Goal: Task Accomplishment & Management: Use online tool/utility

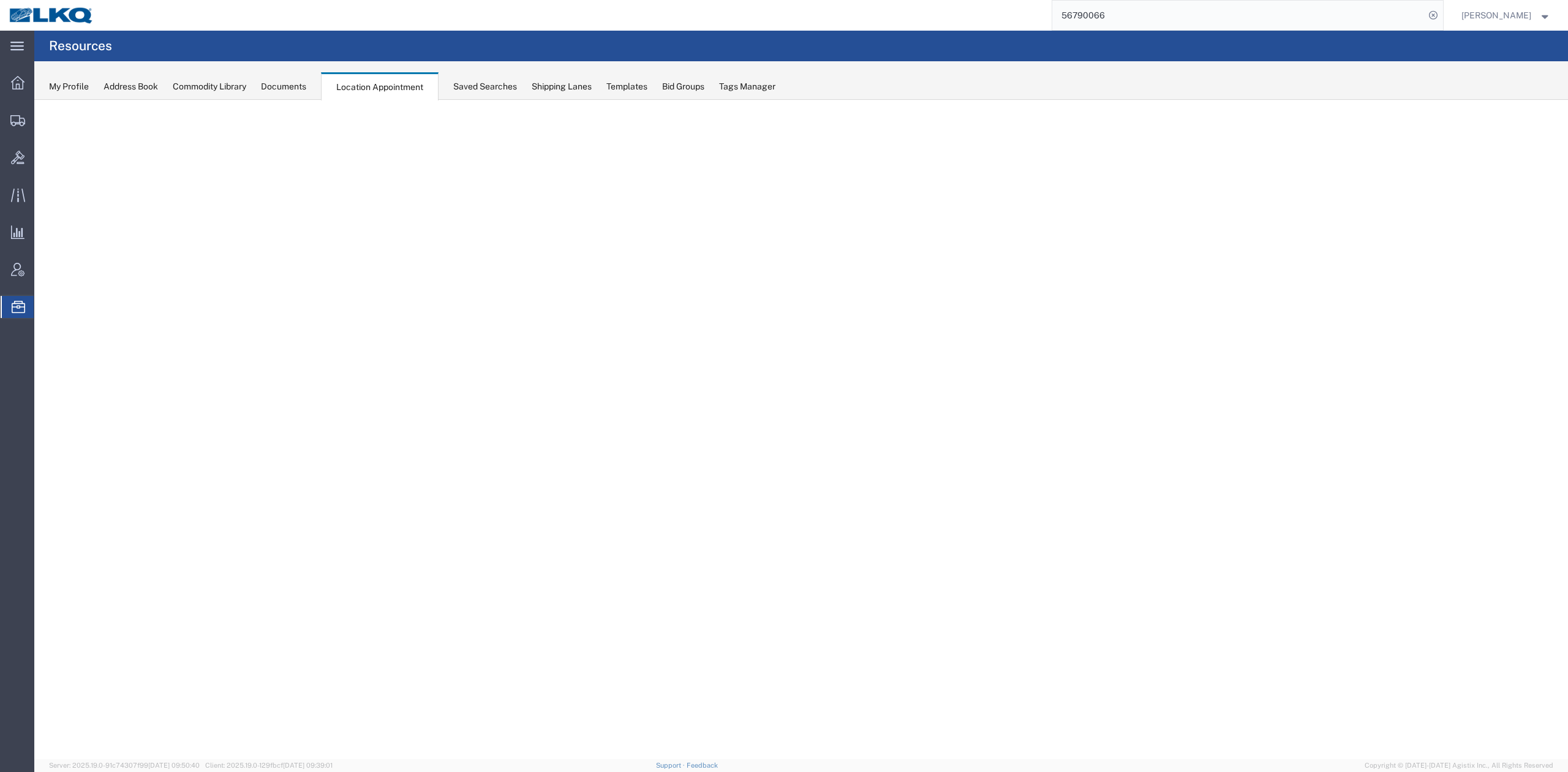
select select "27634"
select select "agendaWeek"
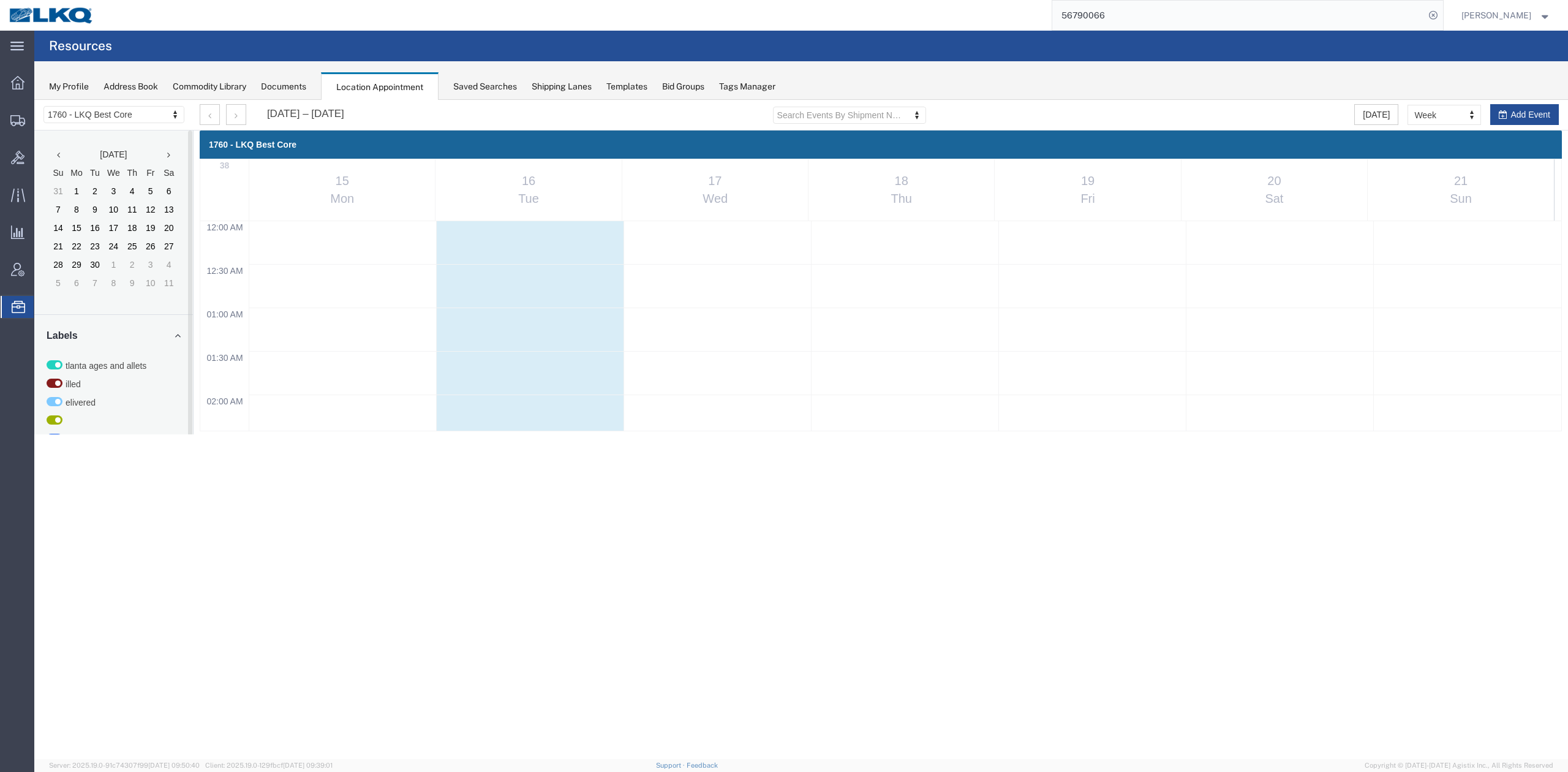
scroll to position [1018, 0]
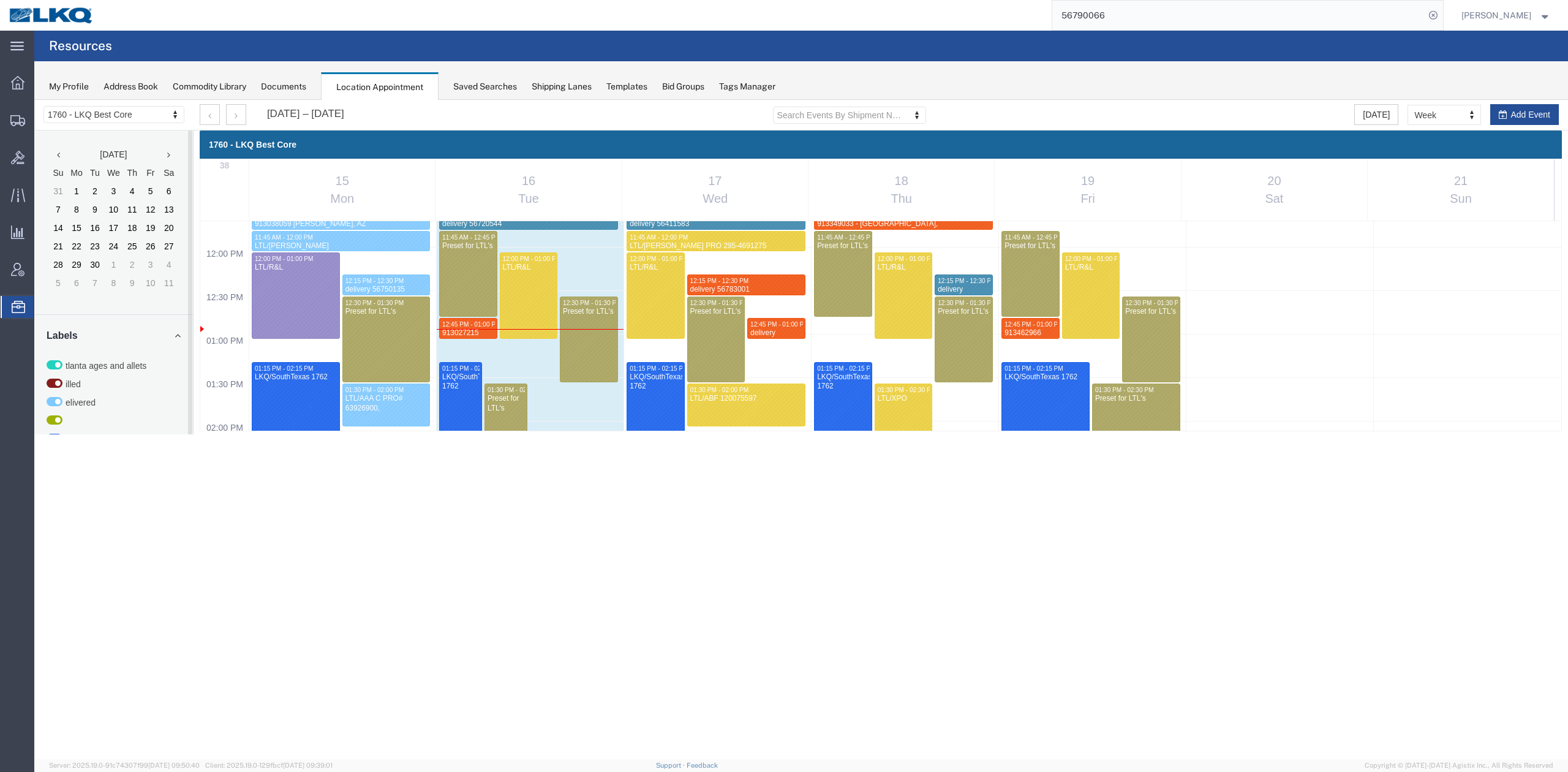
click at [1110, 28] on input "56790066" at bounding box center [1238, 15] width 372 height 30
click at [1442, 21] on icon at bounding box center [1432, 14] width 17 height 17
type input "56837030"
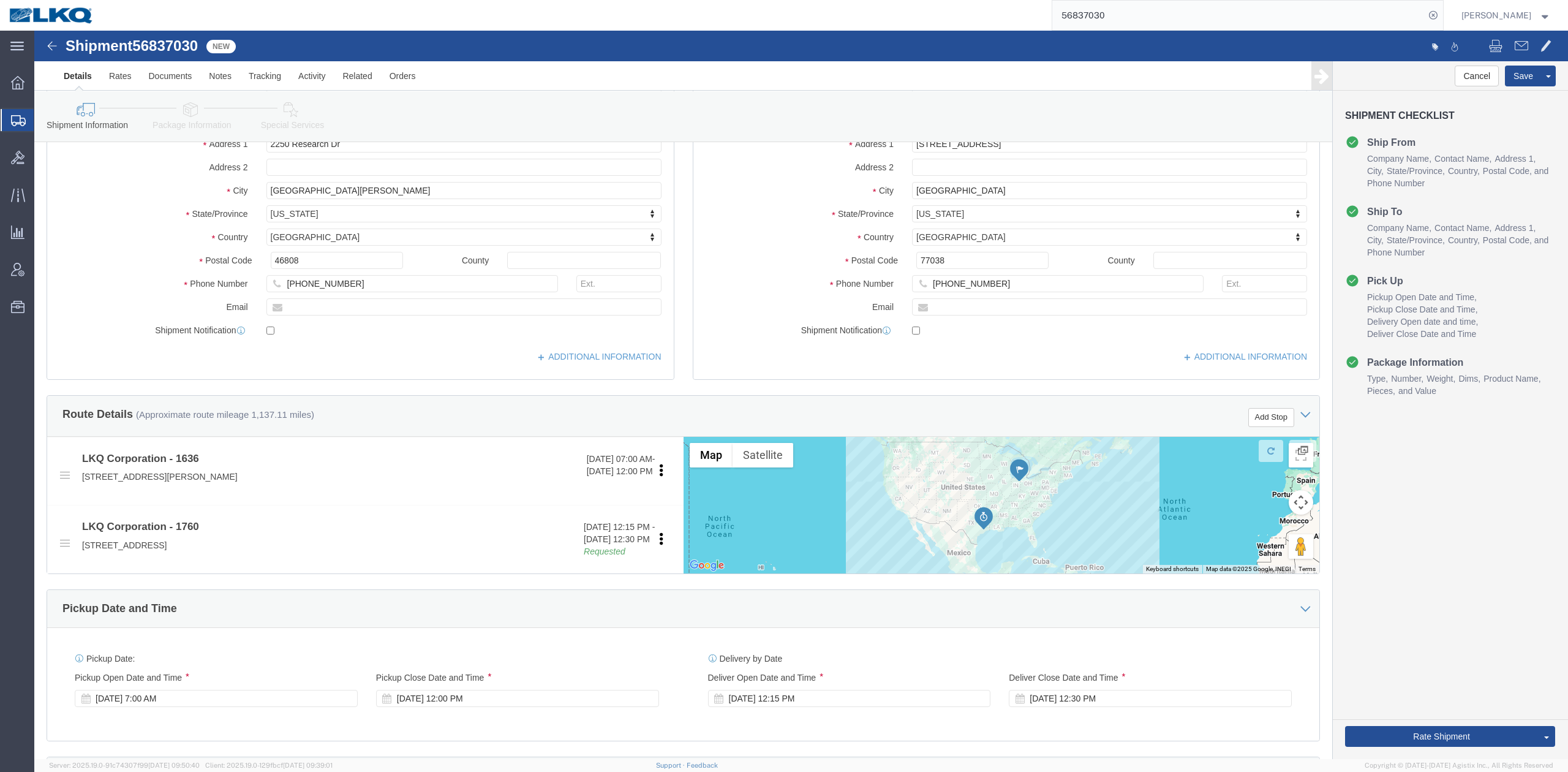
select select "27580"
select select "27634"
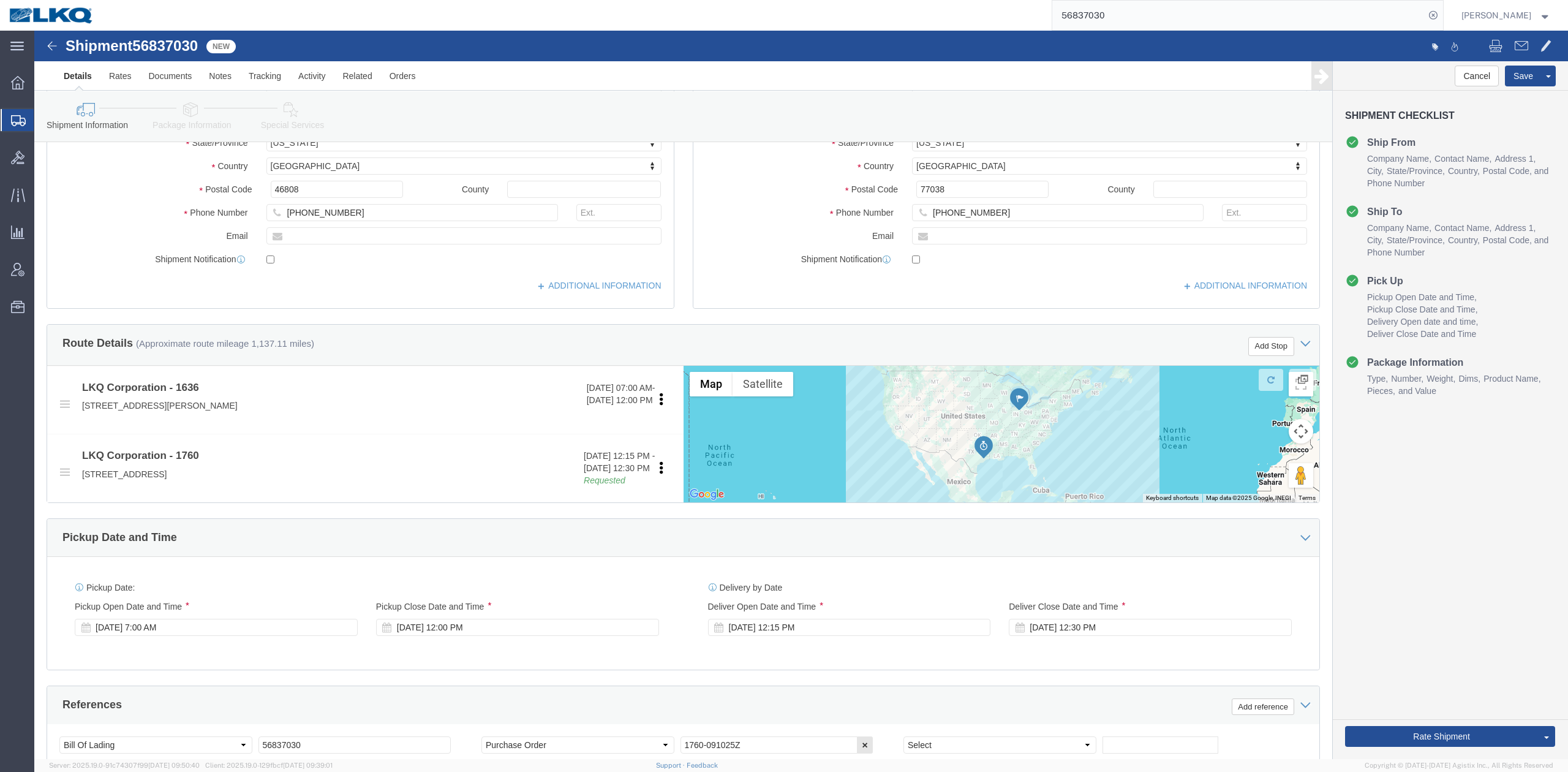
scroll to position [245, 0]
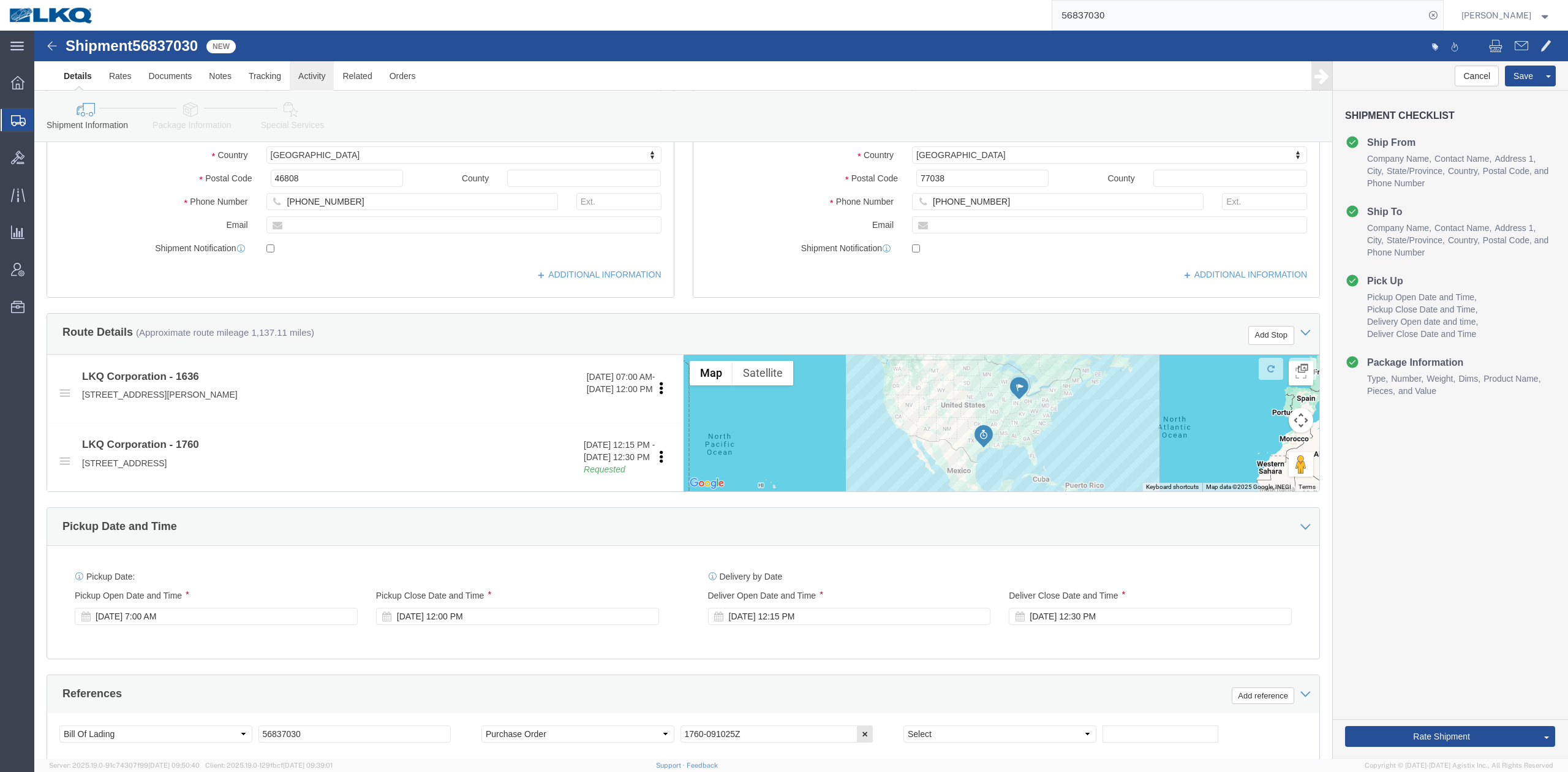
drag, startPoint x: 277, startPoint y: 37, endPoint x: 444, endPoint y: 159, distance: 206.8
click link "Activity"
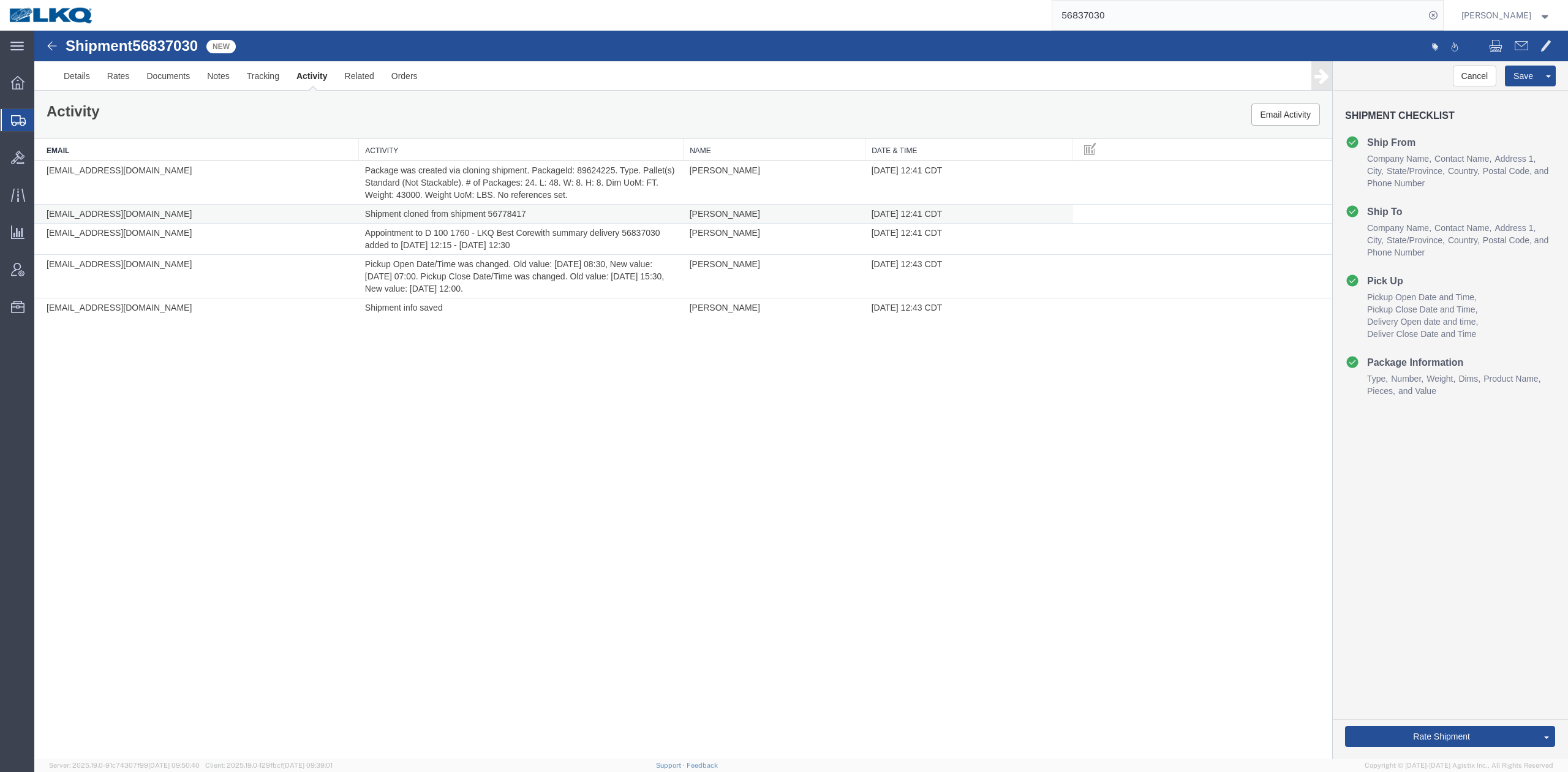
click at [514, 217] on td "Shipment cloned from shipment 56778417" at bounding box center [521, 214] width 324 height 19
copy td "56778417"
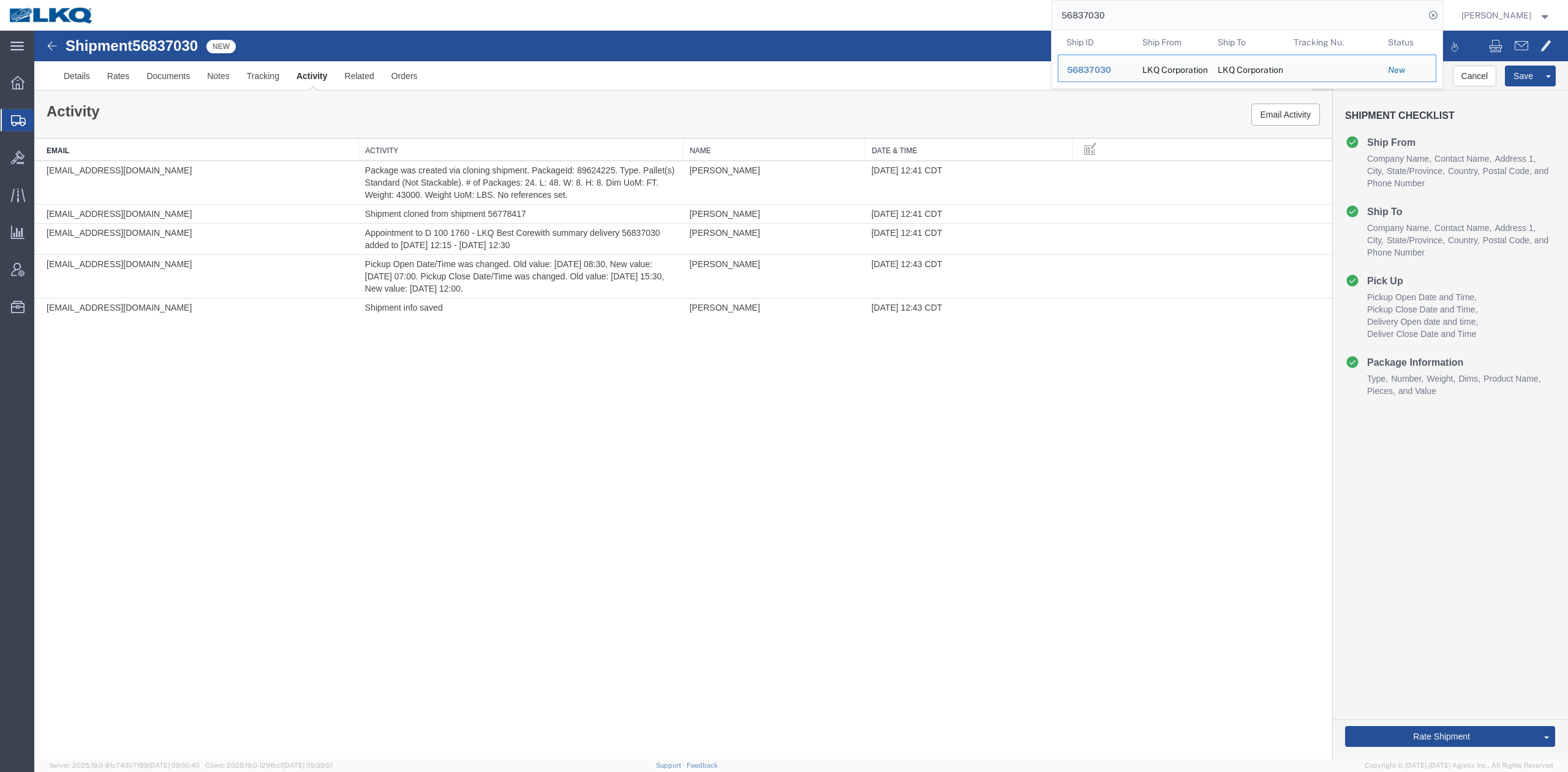
click at [1264, 20] on input "56837030" at bounding box center [1238, 15] width 372 height 30
paste input "778417"
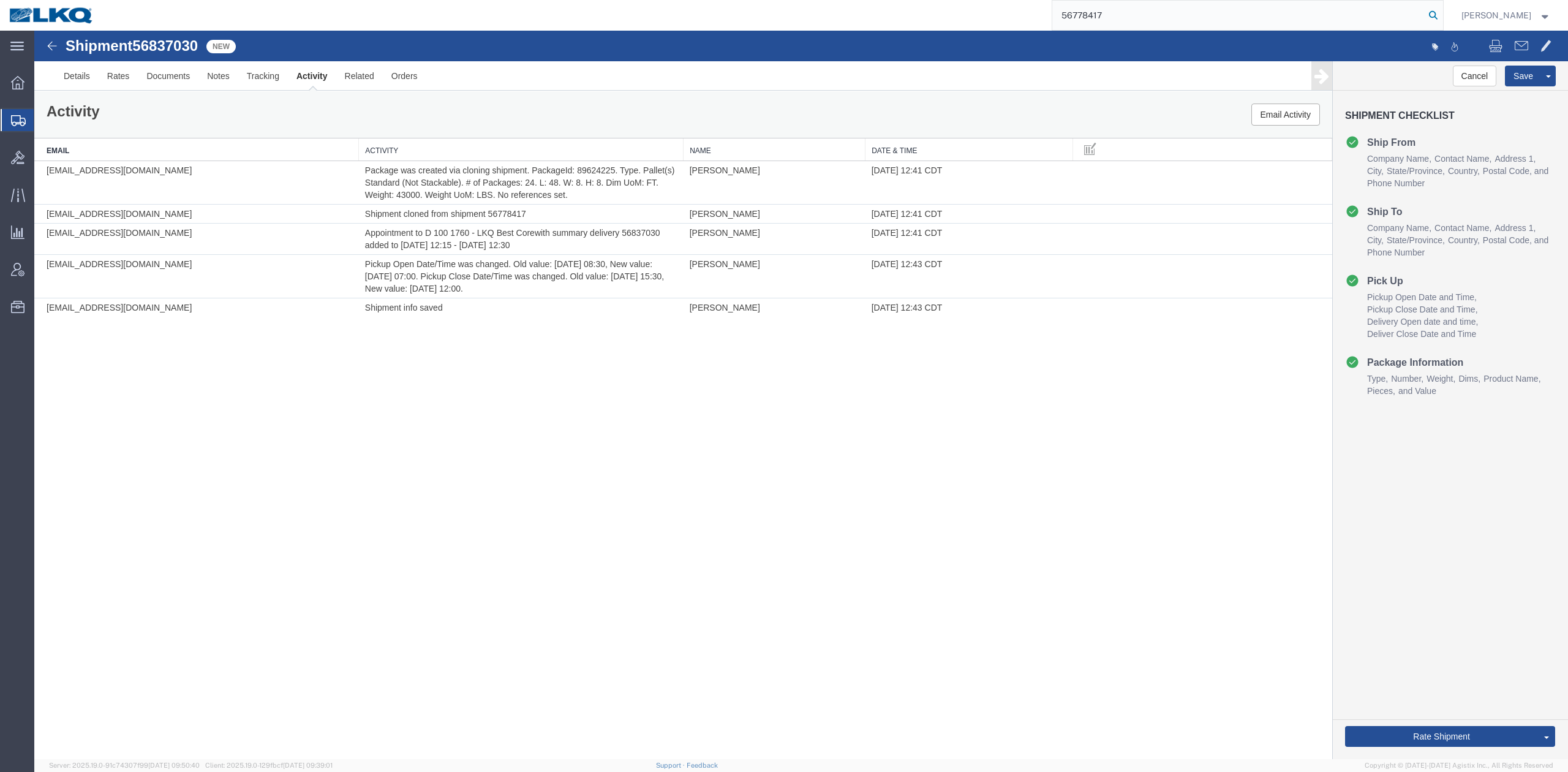
click at [1442, 20] on icon at bounding box center [1432, 14] width 17 height 17
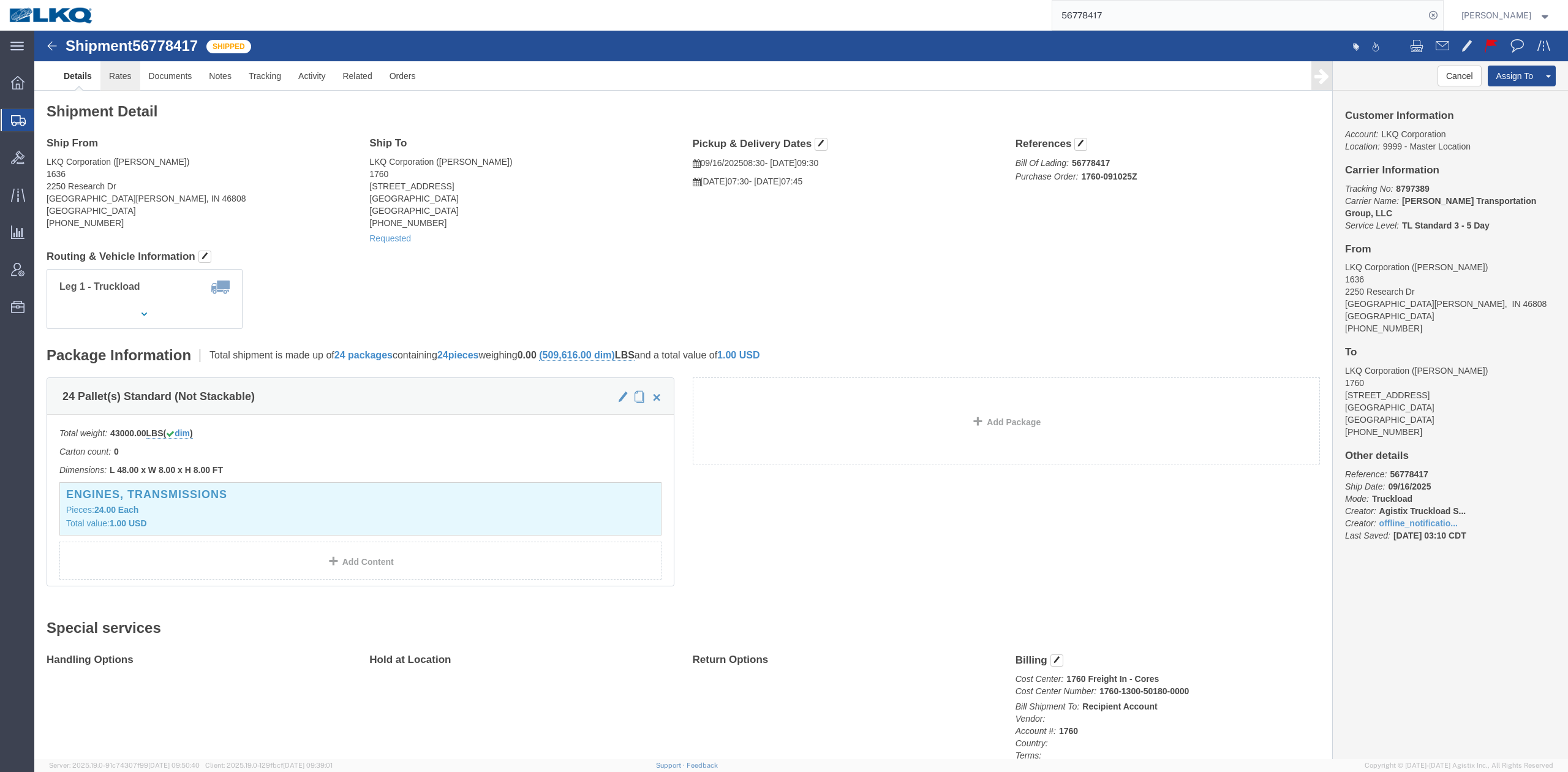
click link "Rates"
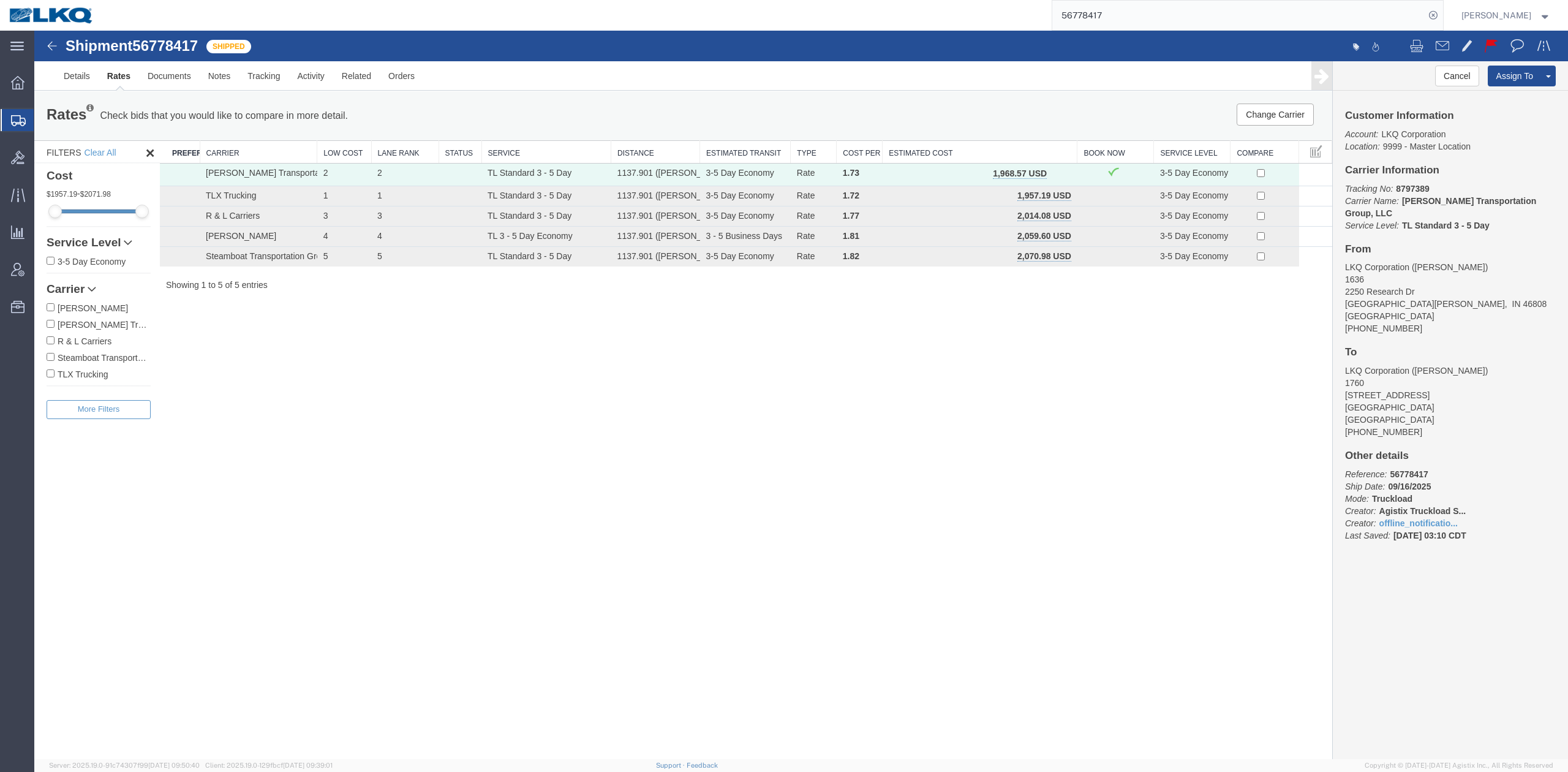
click at [1139, 2] on input "56778417" at bounding box center [1238, 15] width 372 height 30
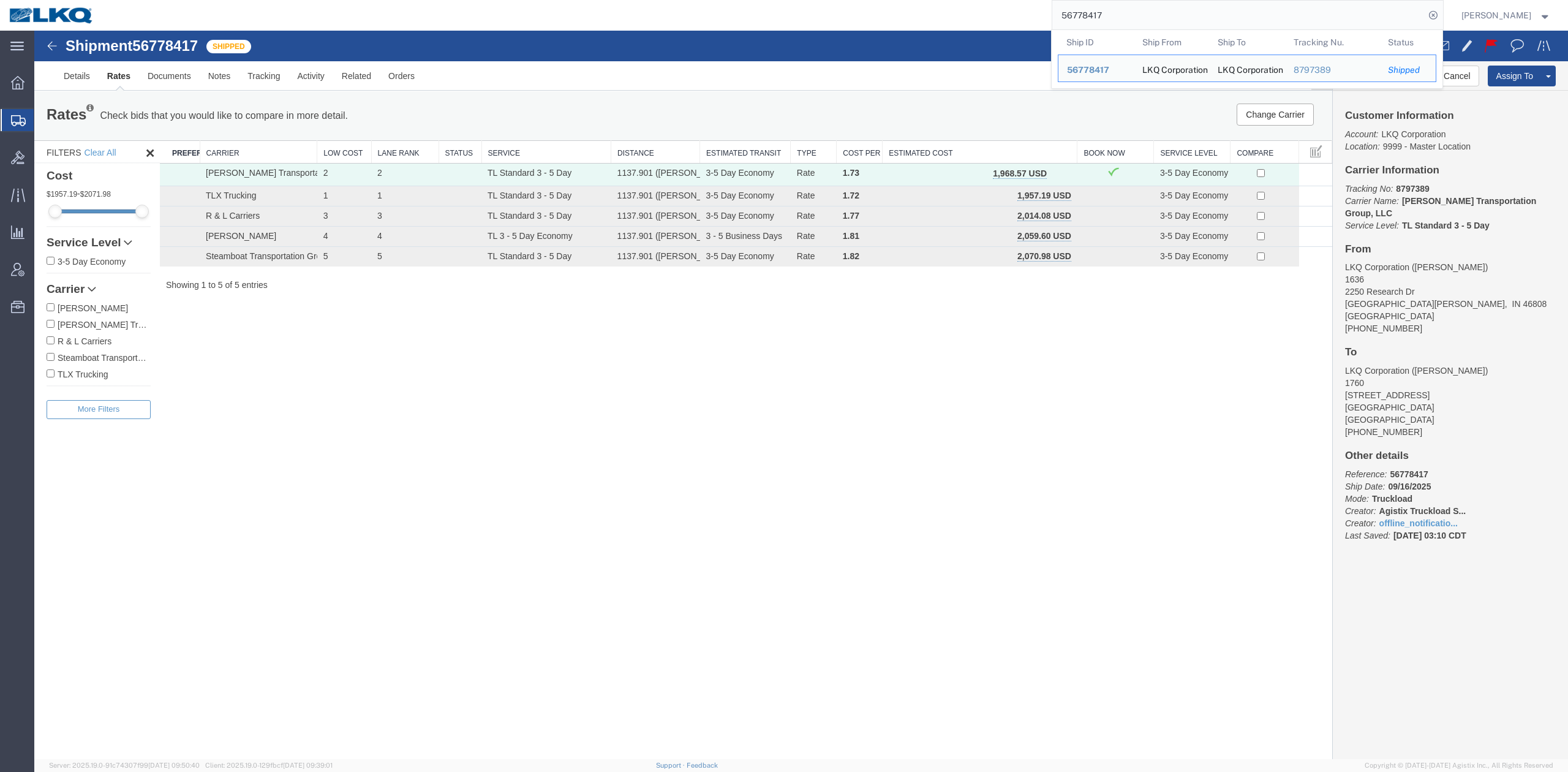
click at [1139, 2] on input "56778417" at bounding box center [1238, 15] width 372 height 30
paste input "837030"
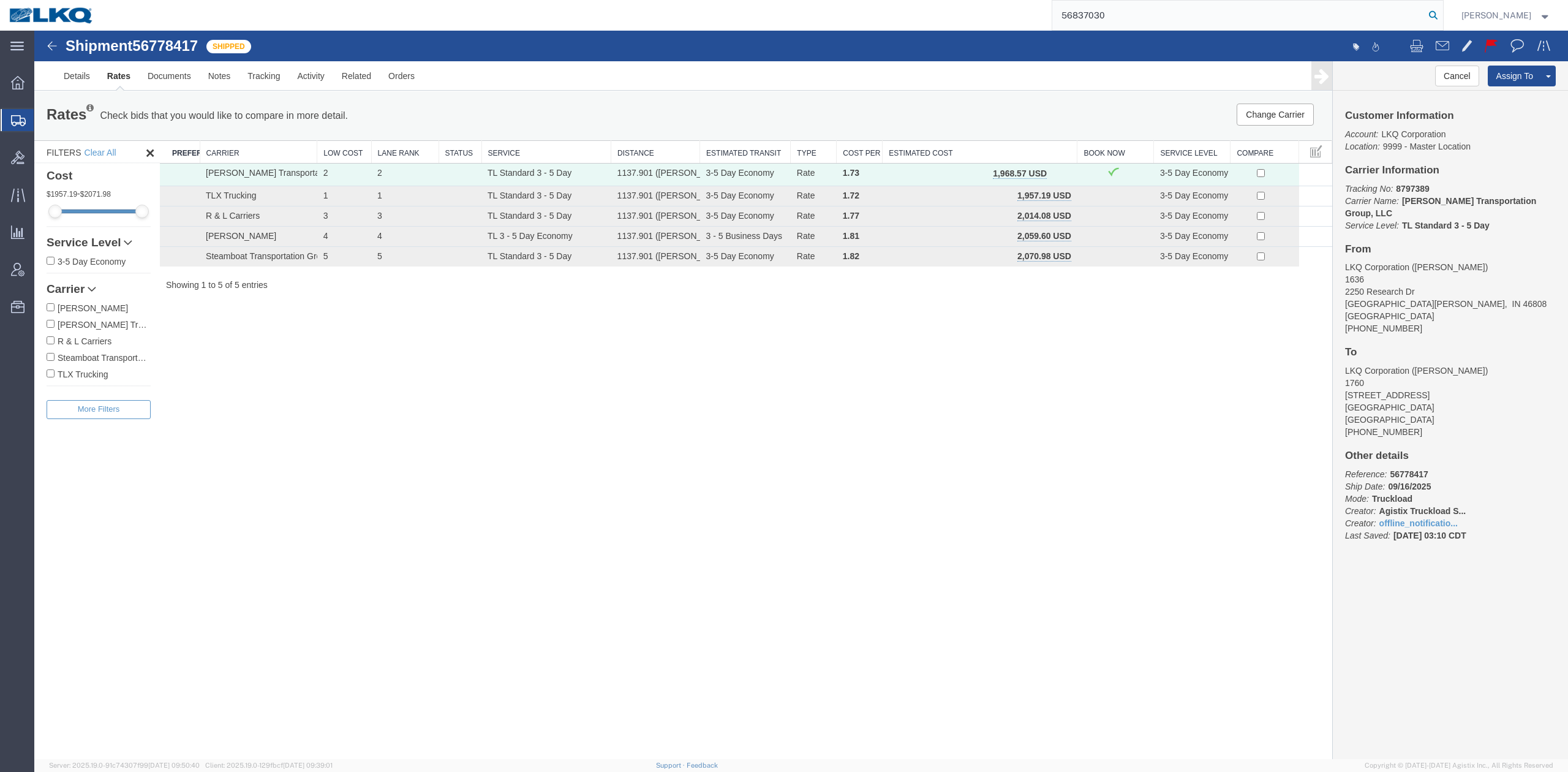
click at [1442, 18] on icon at bounding box center [1432, 14] width 17 height 17
type input "56837030"
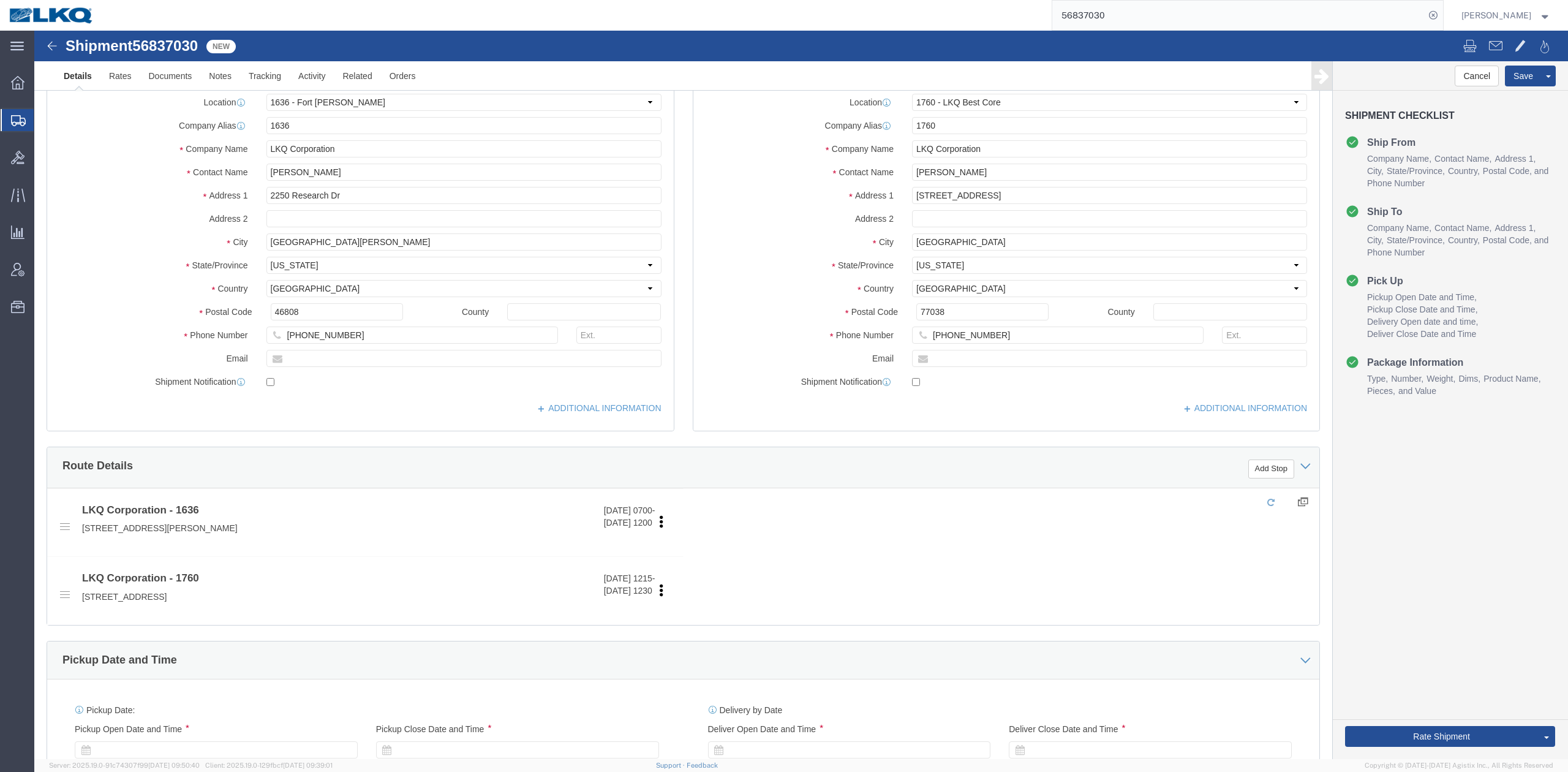
select select "27580"
select select "27634"
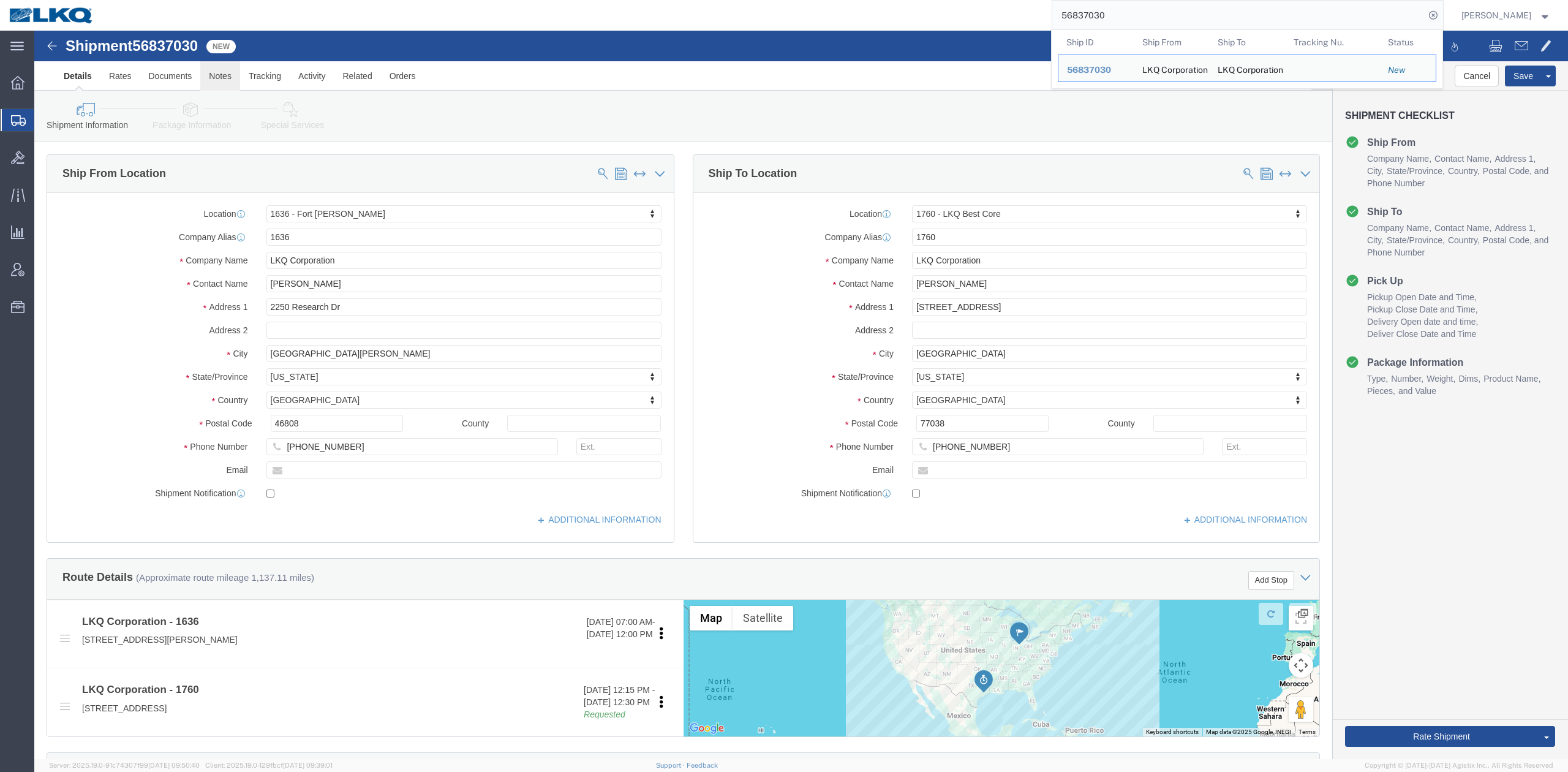
click link "Notes"
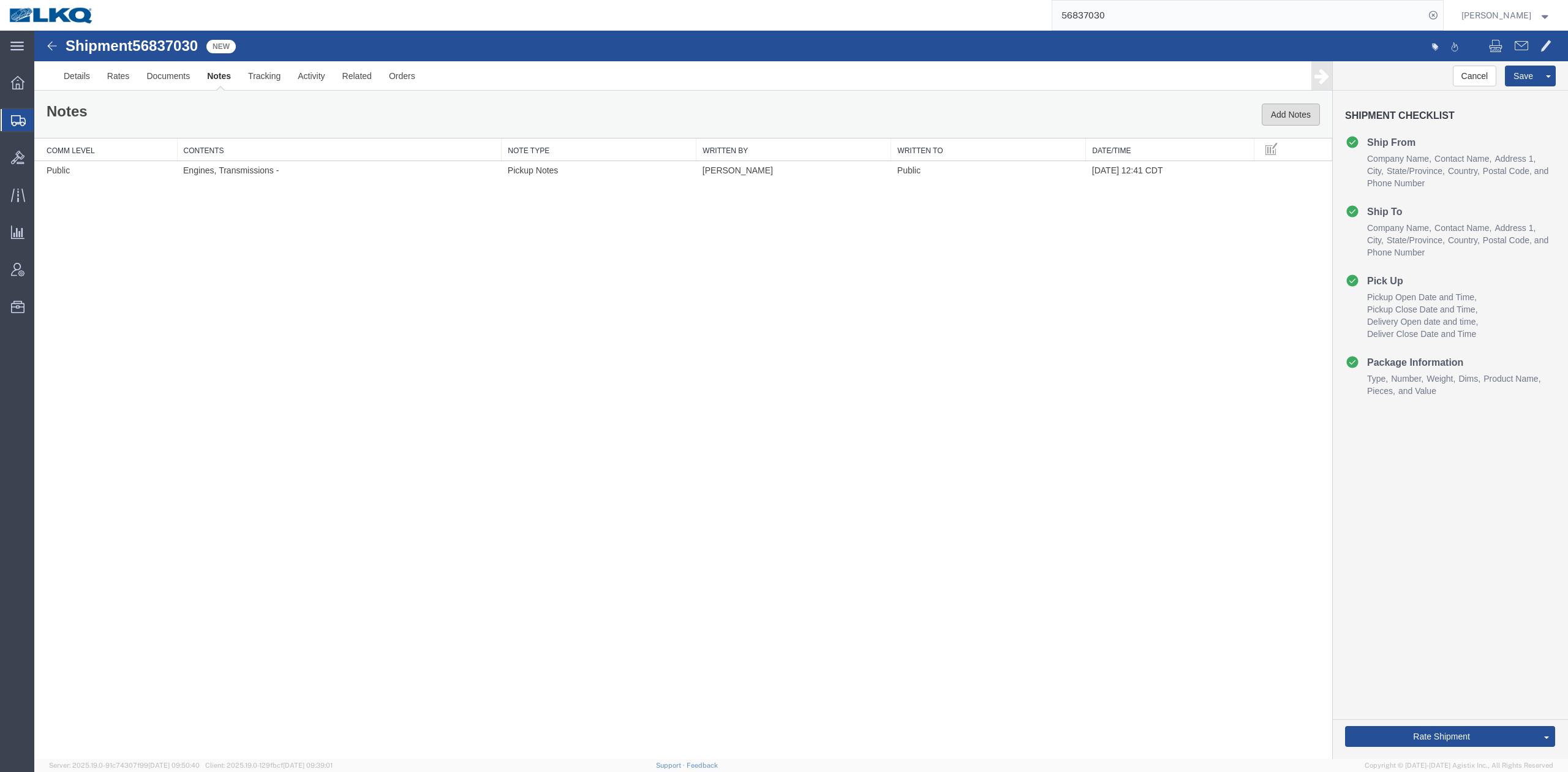
click at [1301, 119] on button "Add Notes" at bounding box center [1290, 115] width 58 height 22
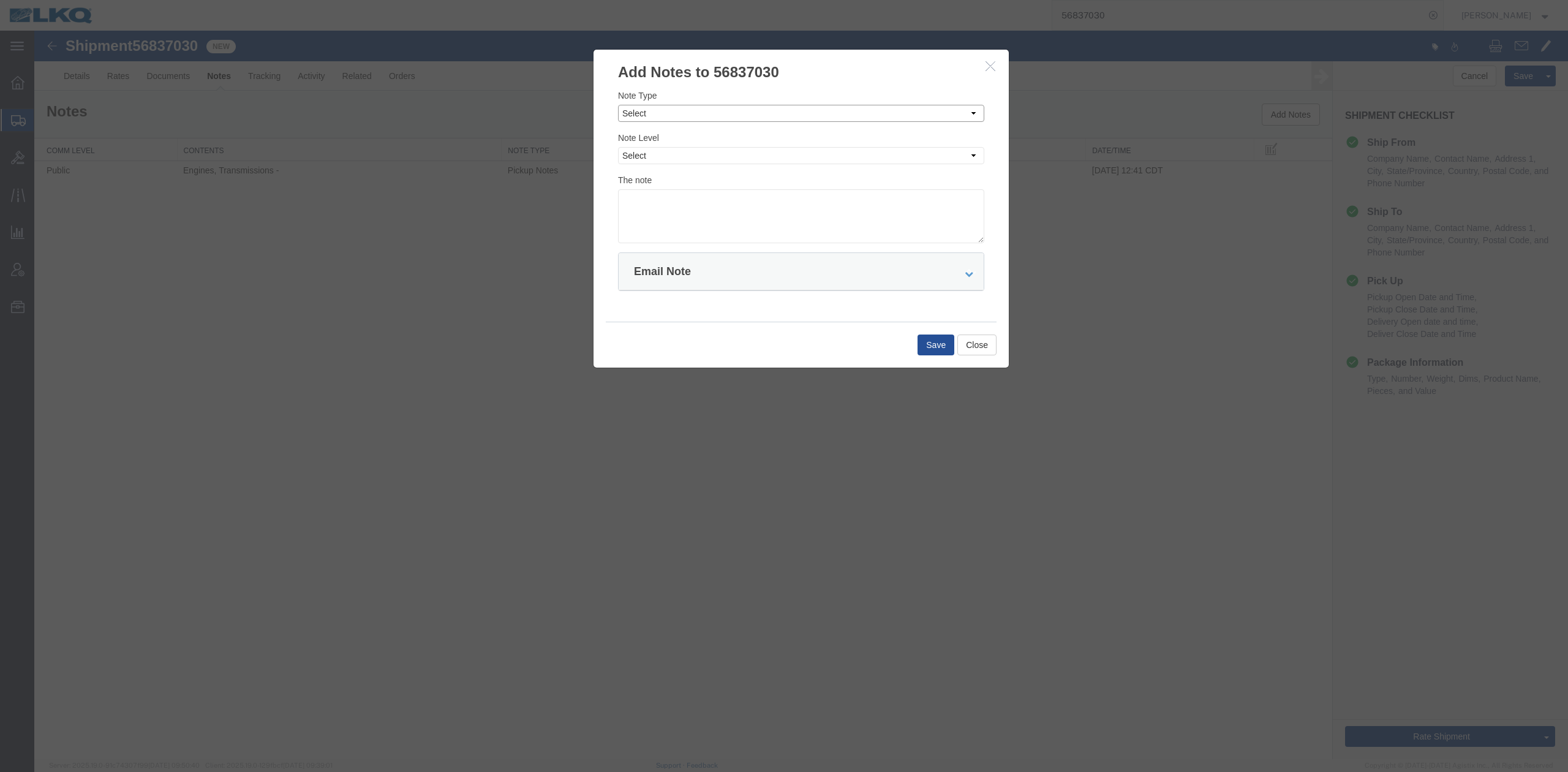
drag, startPoint x: 665, startPoint y: 111, endPoint x: 664, endPoint y: 117, distance: 6.1
click at [665, 111] on select "Select Approval Bid Notes Carrier Change Notes Claim Notes Content Hazmat Notes…" at bounding box center [801, 113] width 366 height 17
select select "BID_NOTES"
click at [618, 105] on select "Select Approval Bid Notes Carrier Change Notes Claim Notes Content Hazmat Notes…" at bounding box center [801, 113] width 366 height 17
drag, startPoint x: 645, startPoint y: 150, endPoint x: 649, endPoint y: 163, distance: 13.6
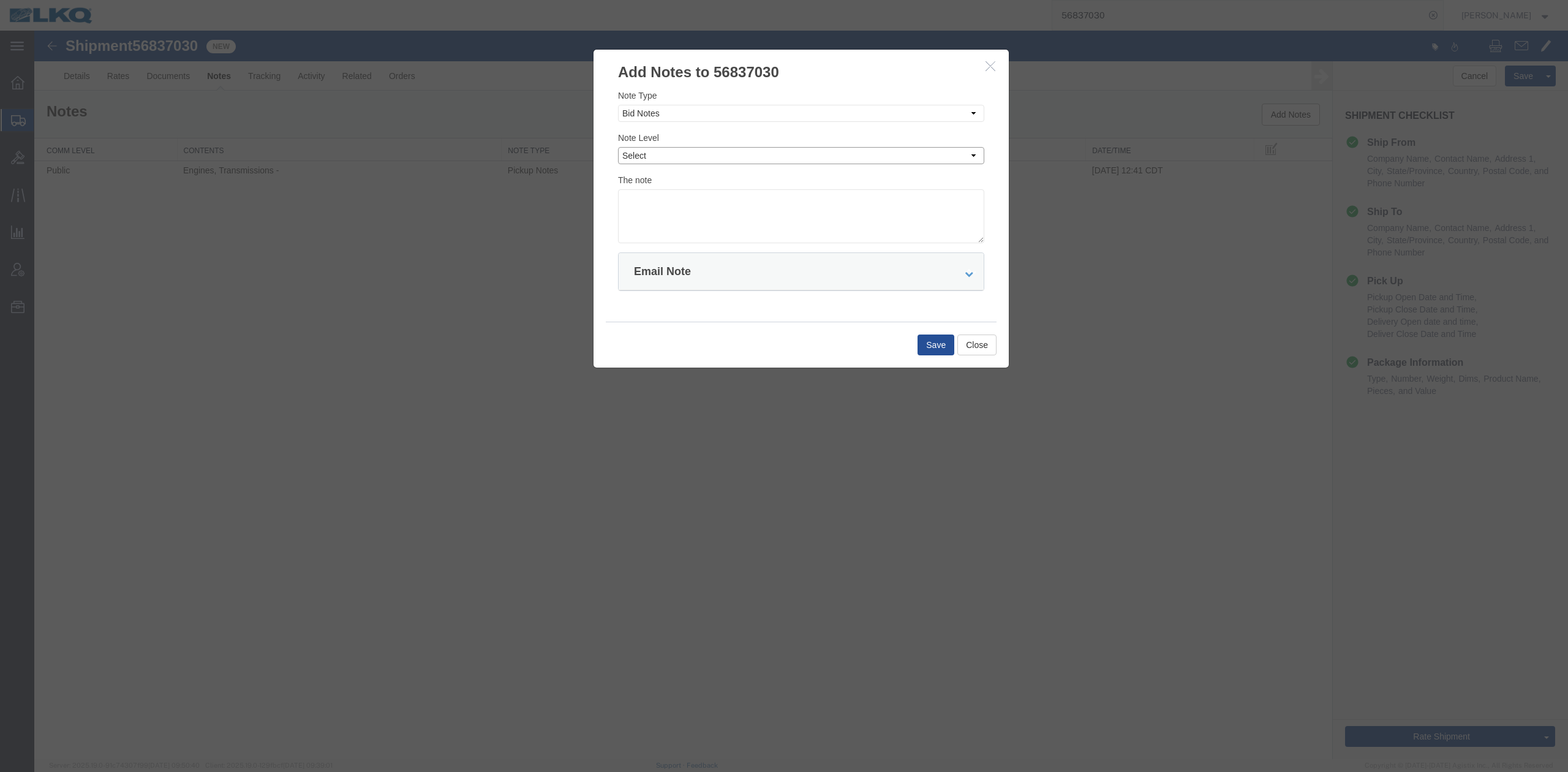
click at [645, 150] on select "Select Private to Account Private to Vendor Public" at bounding box center [801, 155] width 366 height 17
select select "PRIVATE_TO_ACCOUNT"
click at [618, 147] on select "Select Private to Account Private to Vendor Public" at bounding box center [801, 155] width 366 height 17
click at [657, 200] on textarea at bounding box center [801, 216] width 366 height 54
type textarea "DAT: $2080"
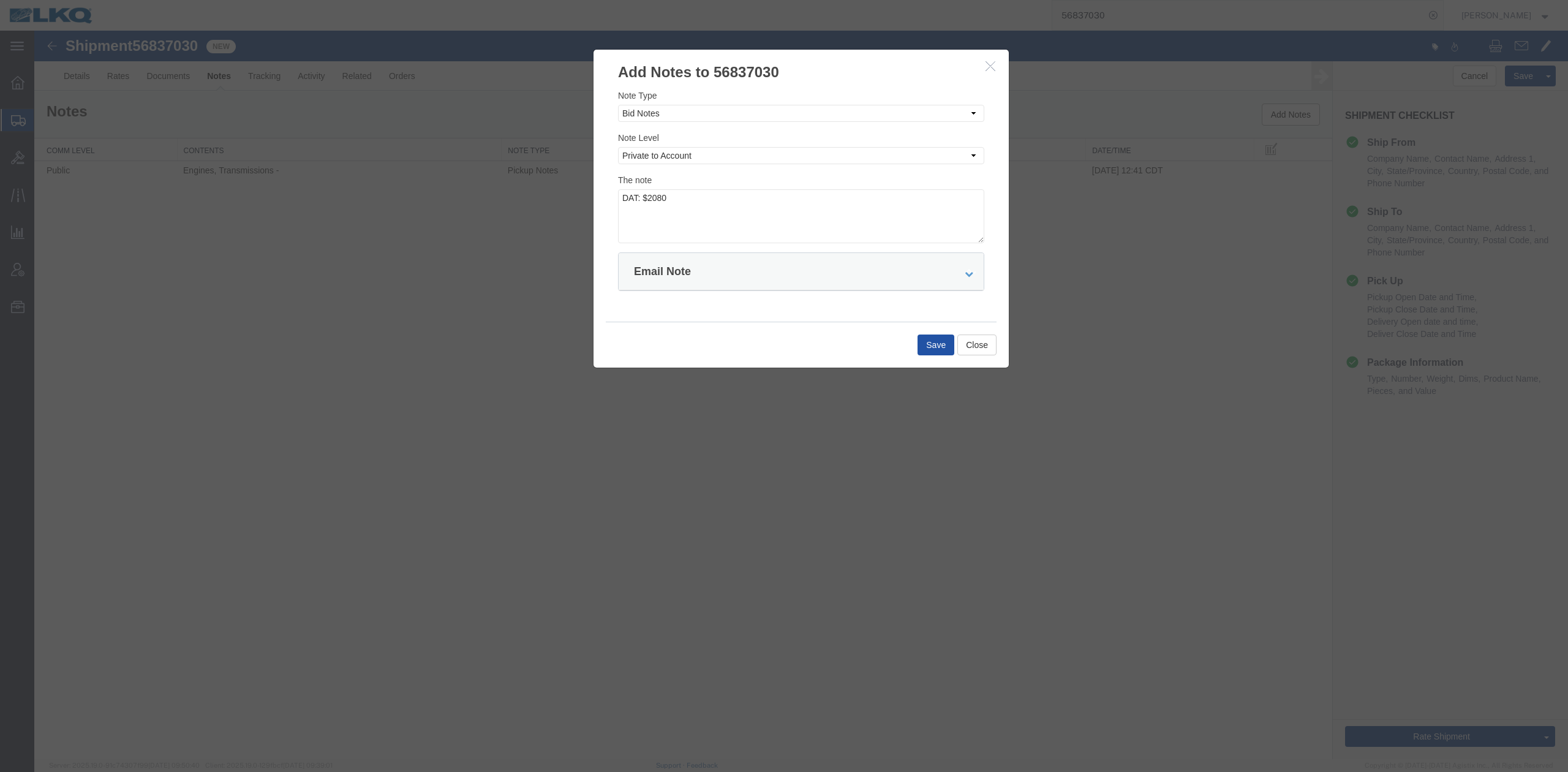
click at [933, 344] on button "Save" at bounding box center [936, 345] width 37 height 21
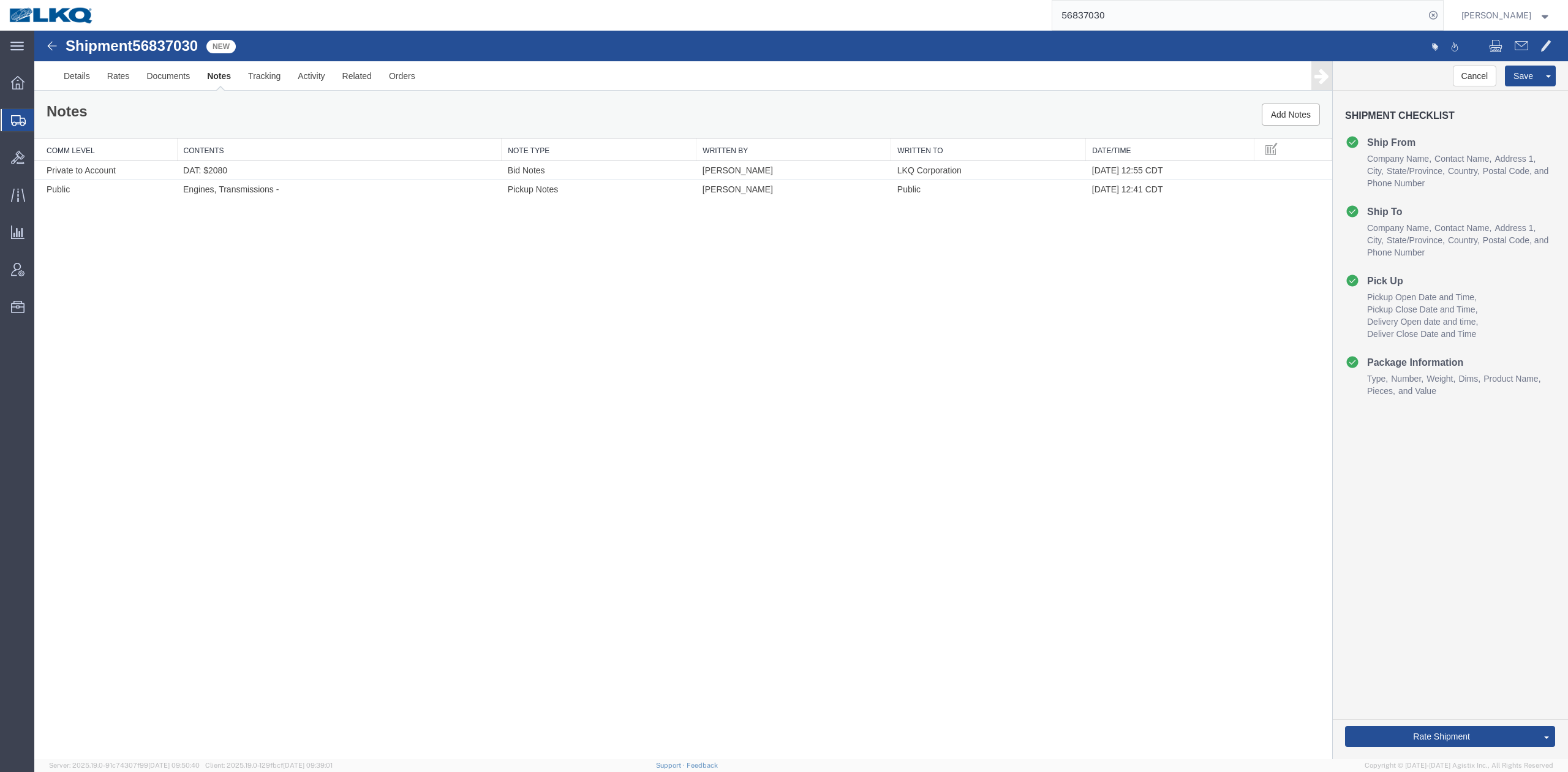
click at [1171, 22] on input "56837030" at bounding box center [1238, 15] width 372 height 30
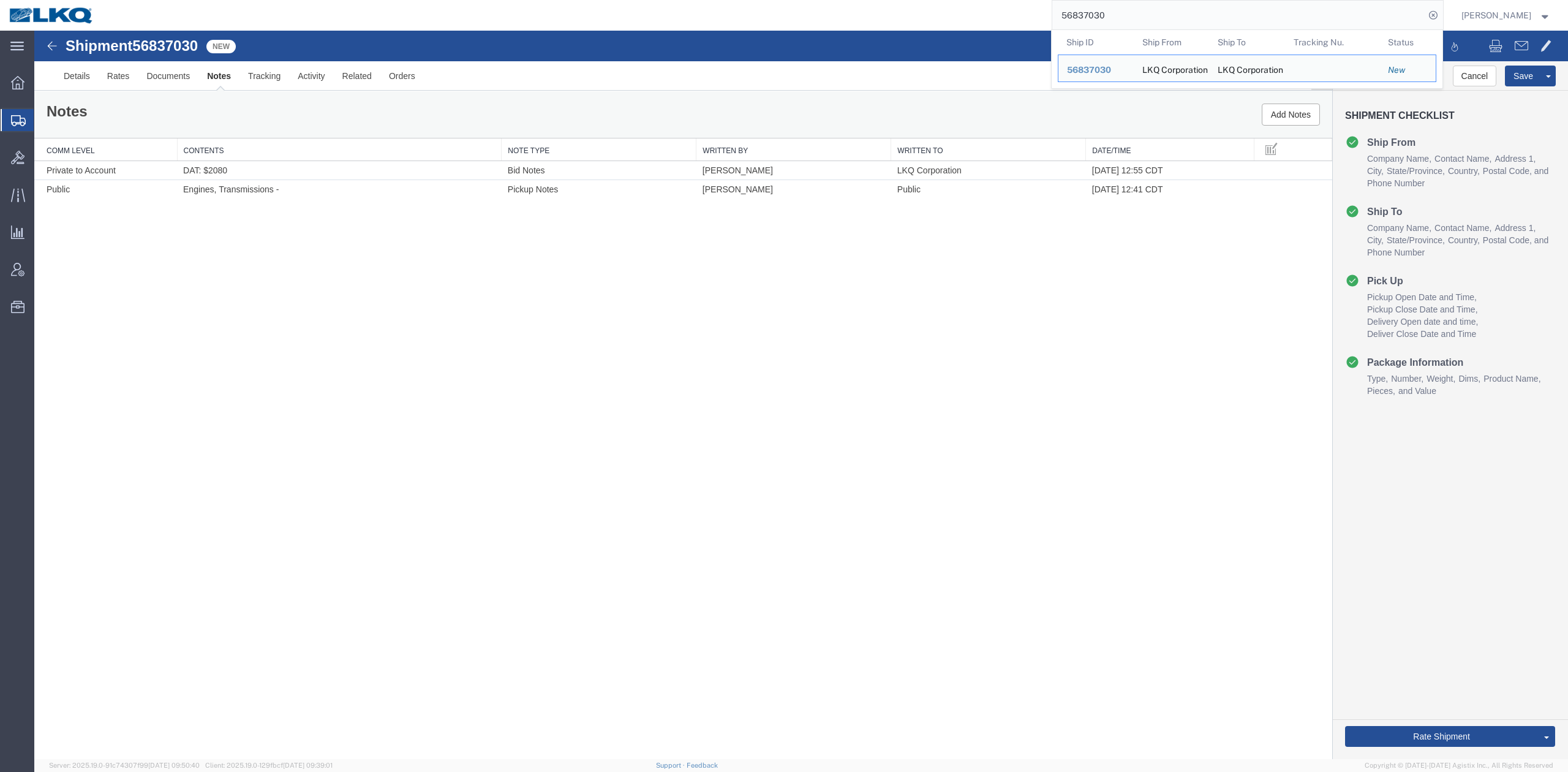
paste input "467699"
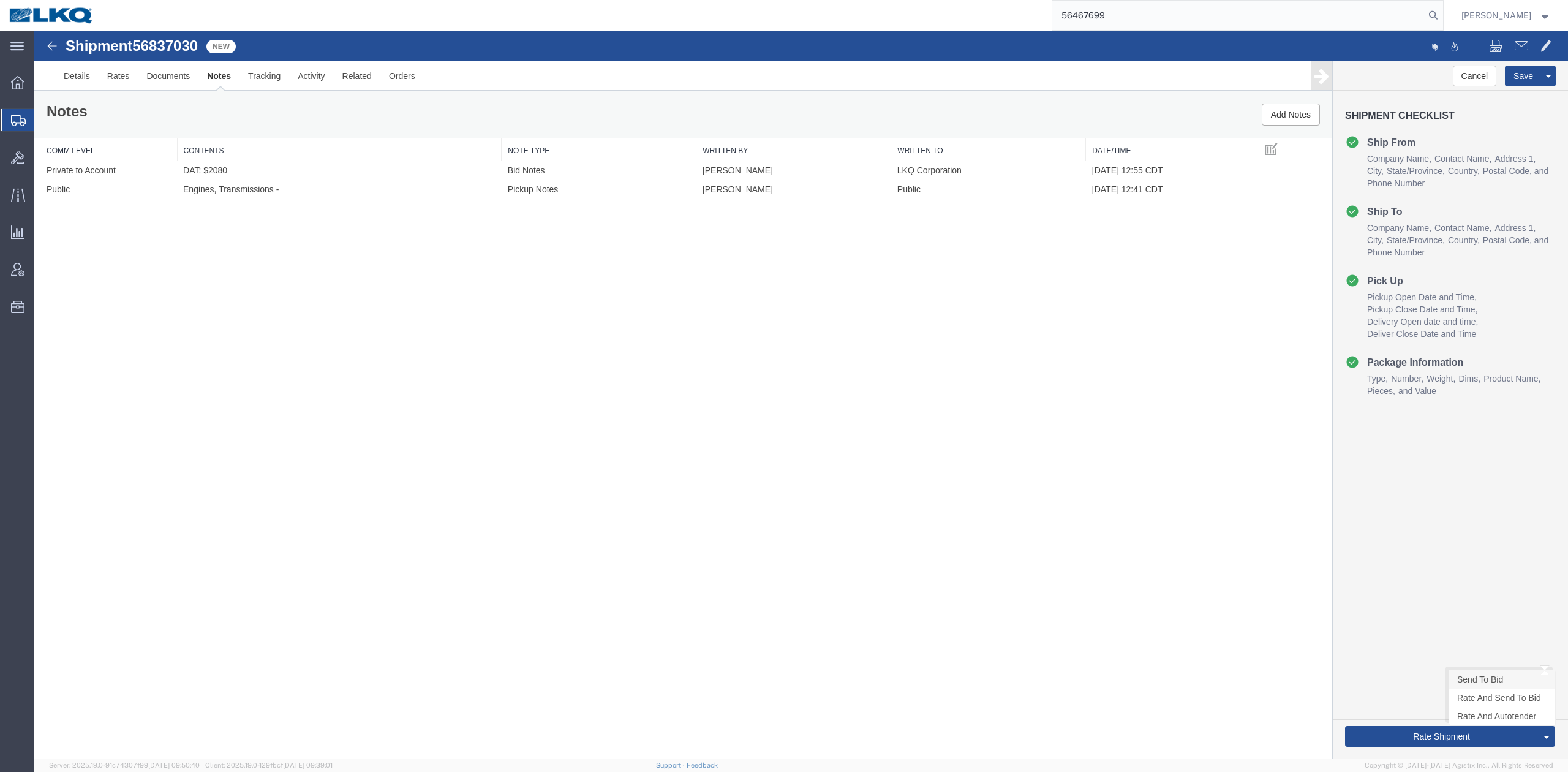
type input "56467699"
click at [1487, 675] on link "Send To Bid" at bounding box center [1502, 679] width 106 height 18
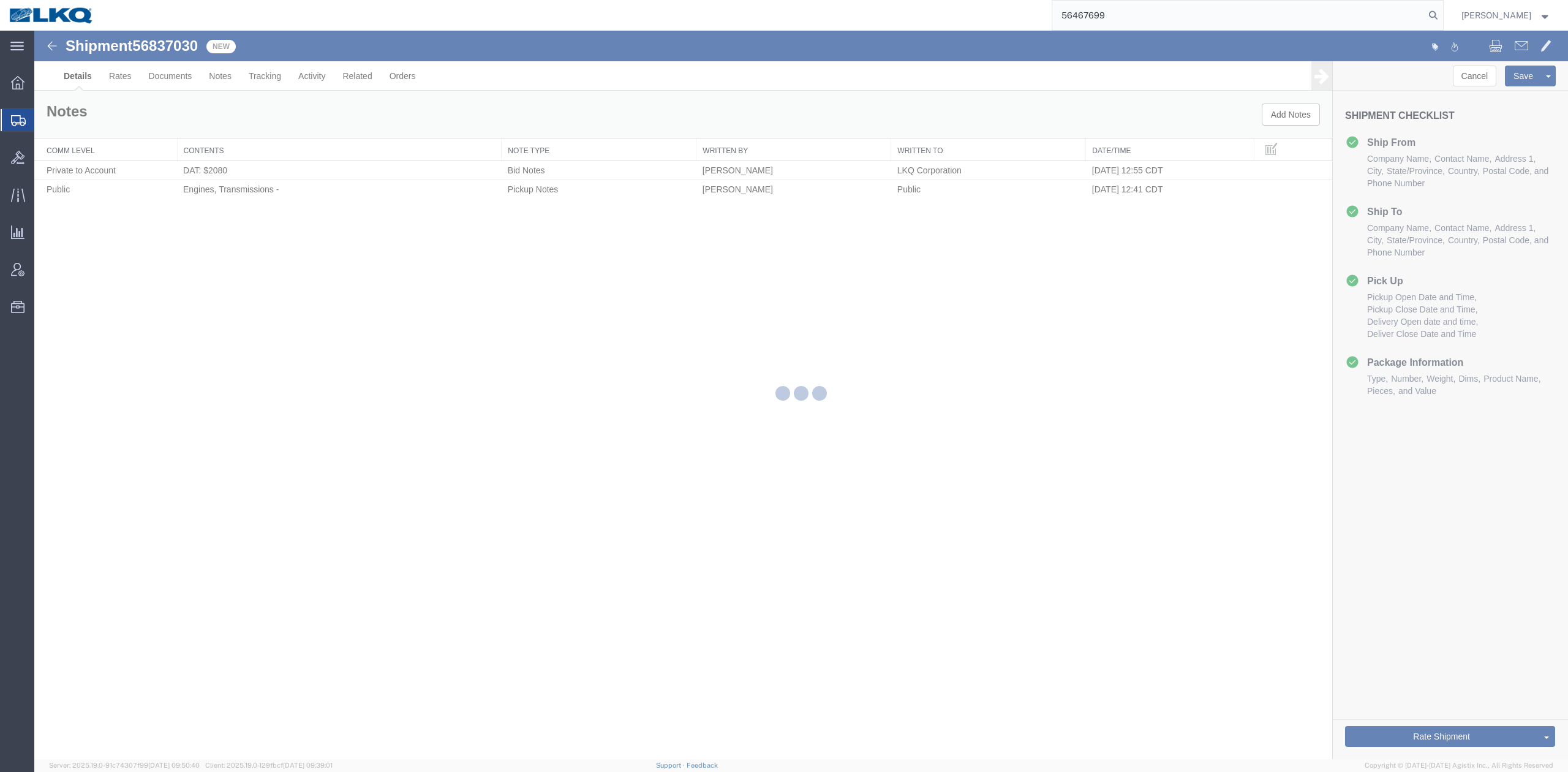
select select "27580"
select select "27634"
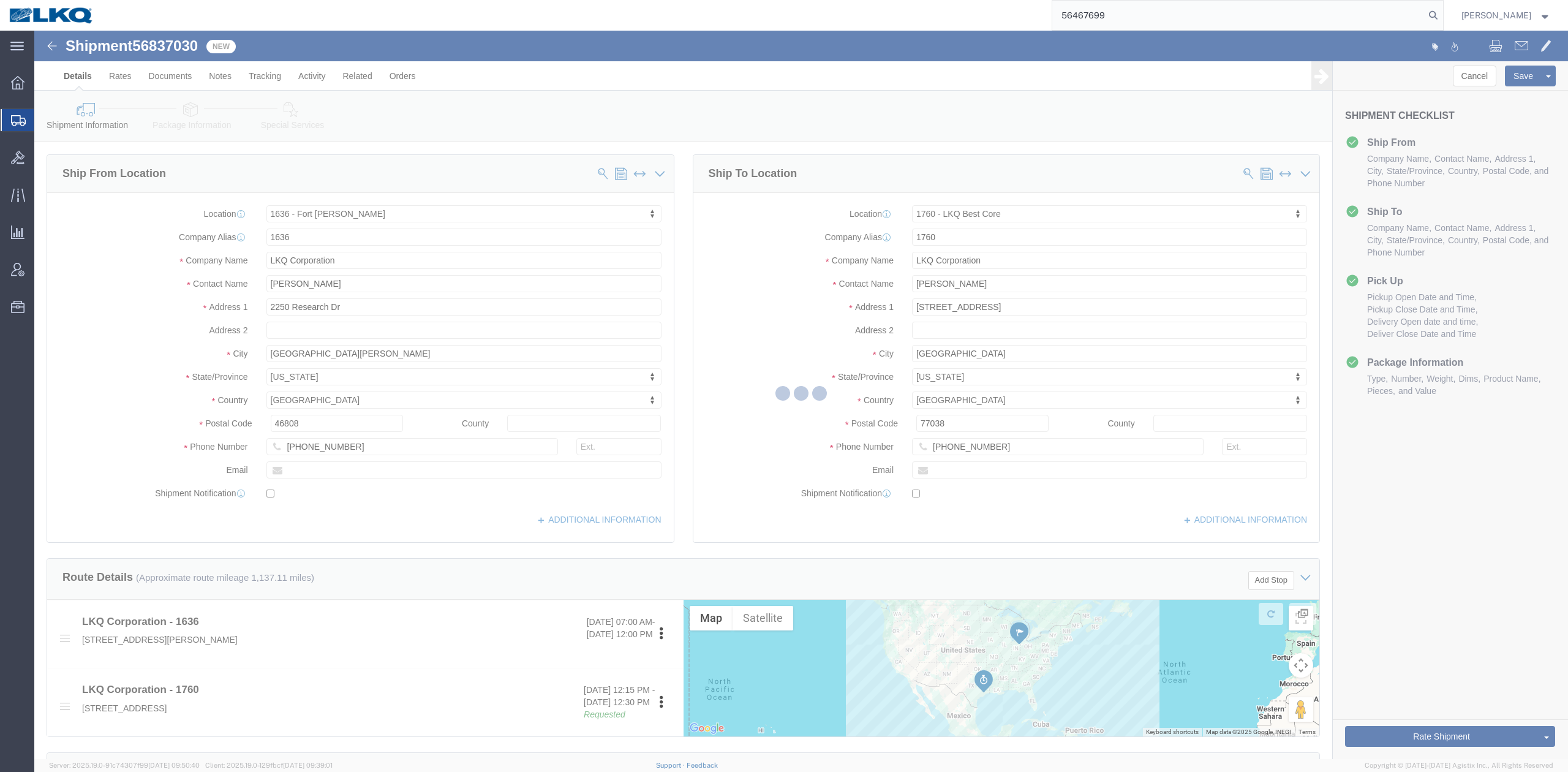
select select "TL"
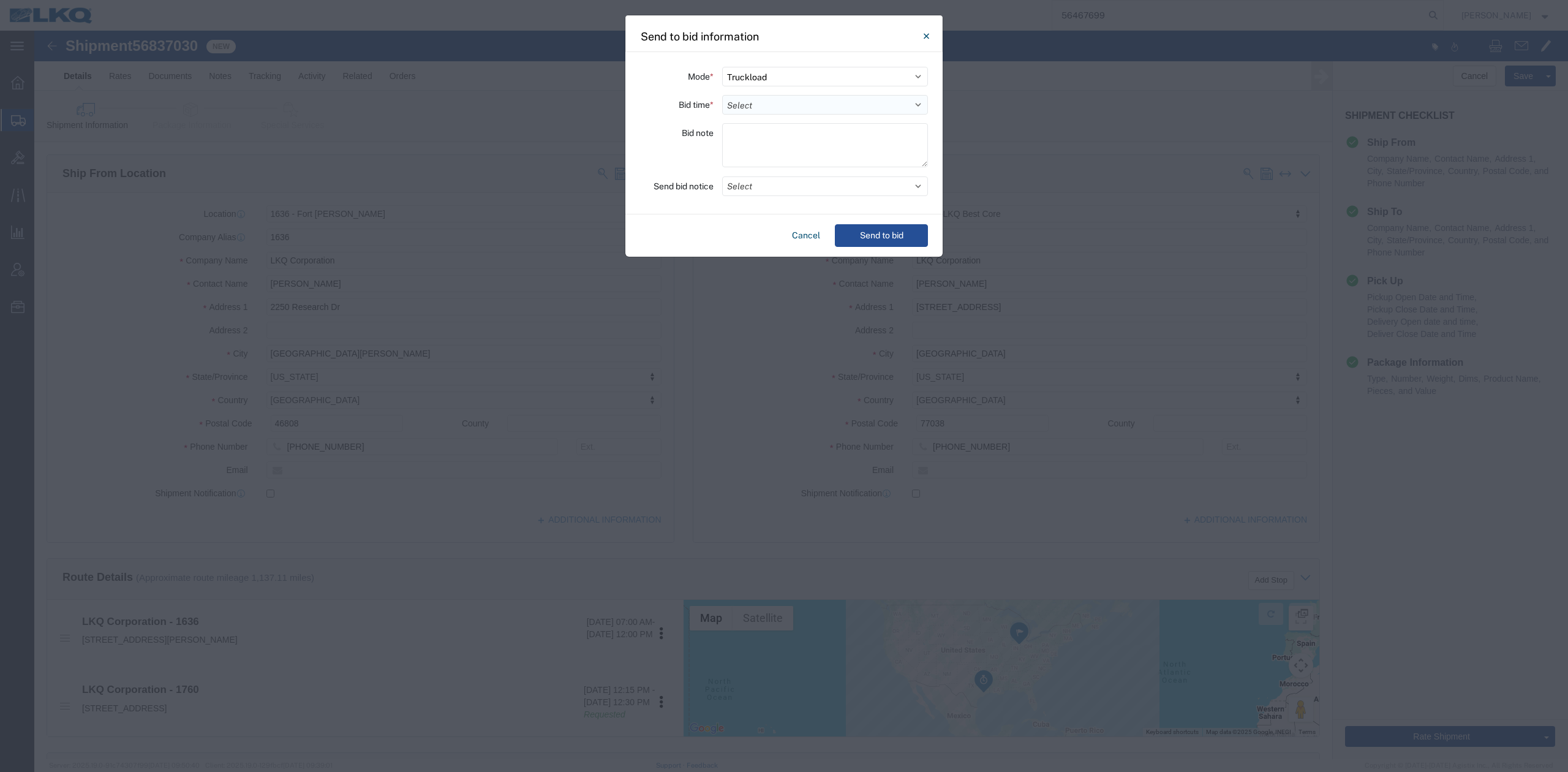
drag, startPoint x: 740, startPoint y: 101, endPoint x: 740, endPoint y: 111, distance: 10.0
click at [740, 101] on select "Select 30 Min (Rush) 1 Hour (Rush) 2 Hours (Rush) 4 Hours (Rush) 8 Hours (Rush)…" at bounding box center [825, 105] width 206 height 20
select select "24"
click at [722, 95] on select "Select 30 Min (Rush) 1 Hour (Rush) 2 Hours (Rush) 4 Hours (Rush) 8 Hours (Rush)…" at bounding box center [825, 105] width 206 height 20
click at [891, 241] on button "Send to bid" at bounding box center [881, 236] width 93 height 22
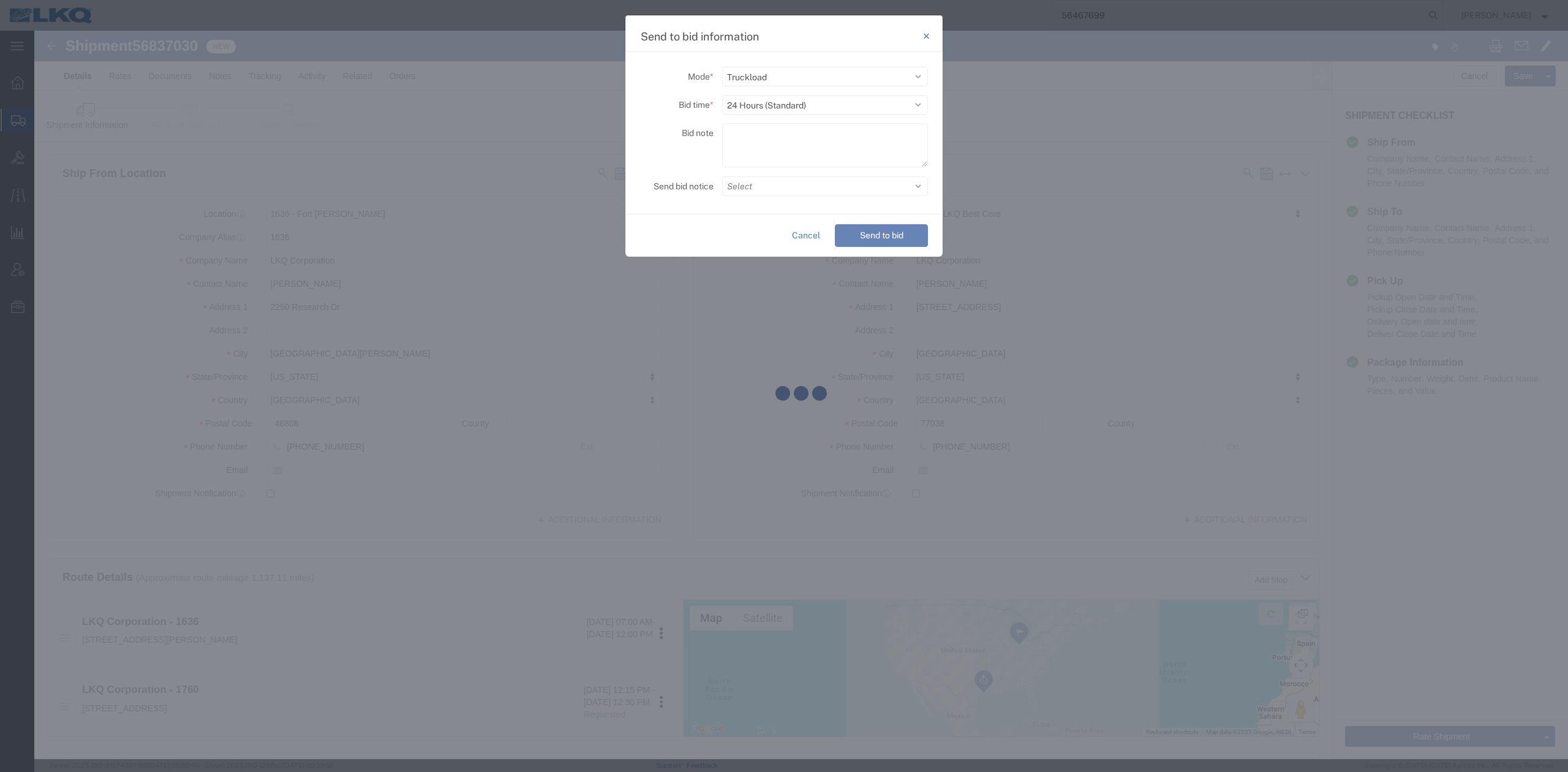
click at [686, 223] on div at bounding box center [801, 395] width 1534 height 729
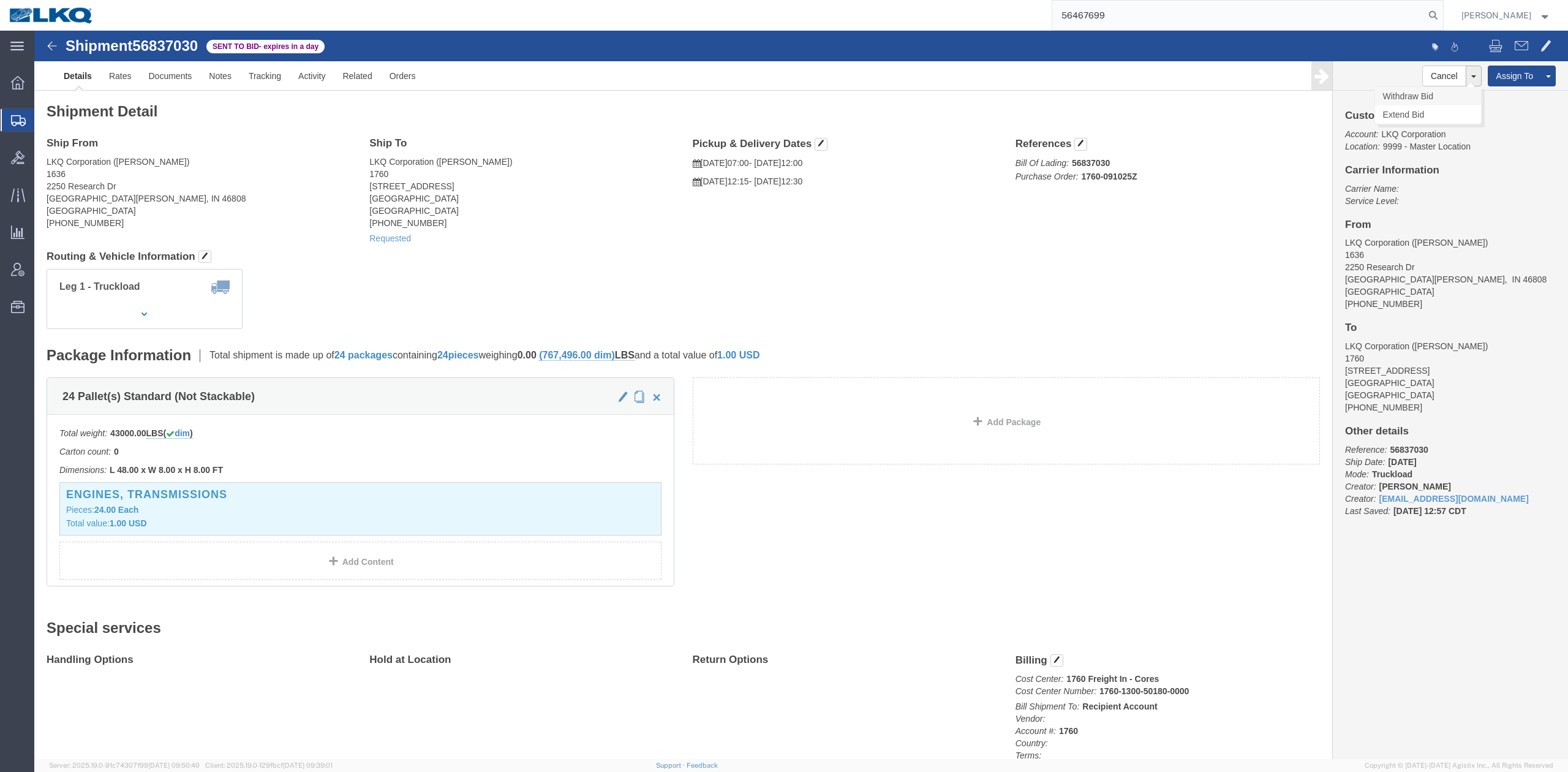
click link "Withdraw Bid"
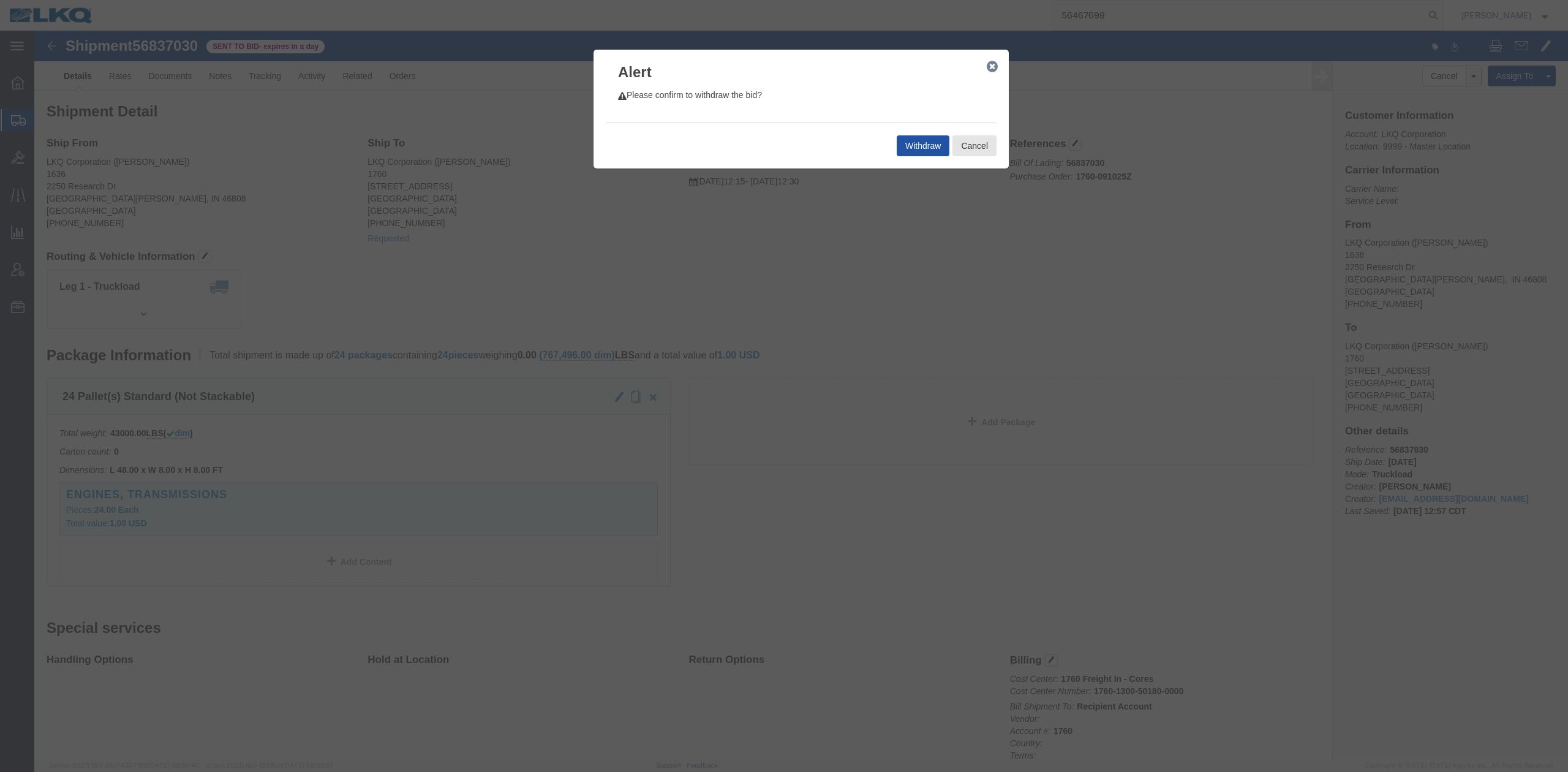
click button "Withdraw"
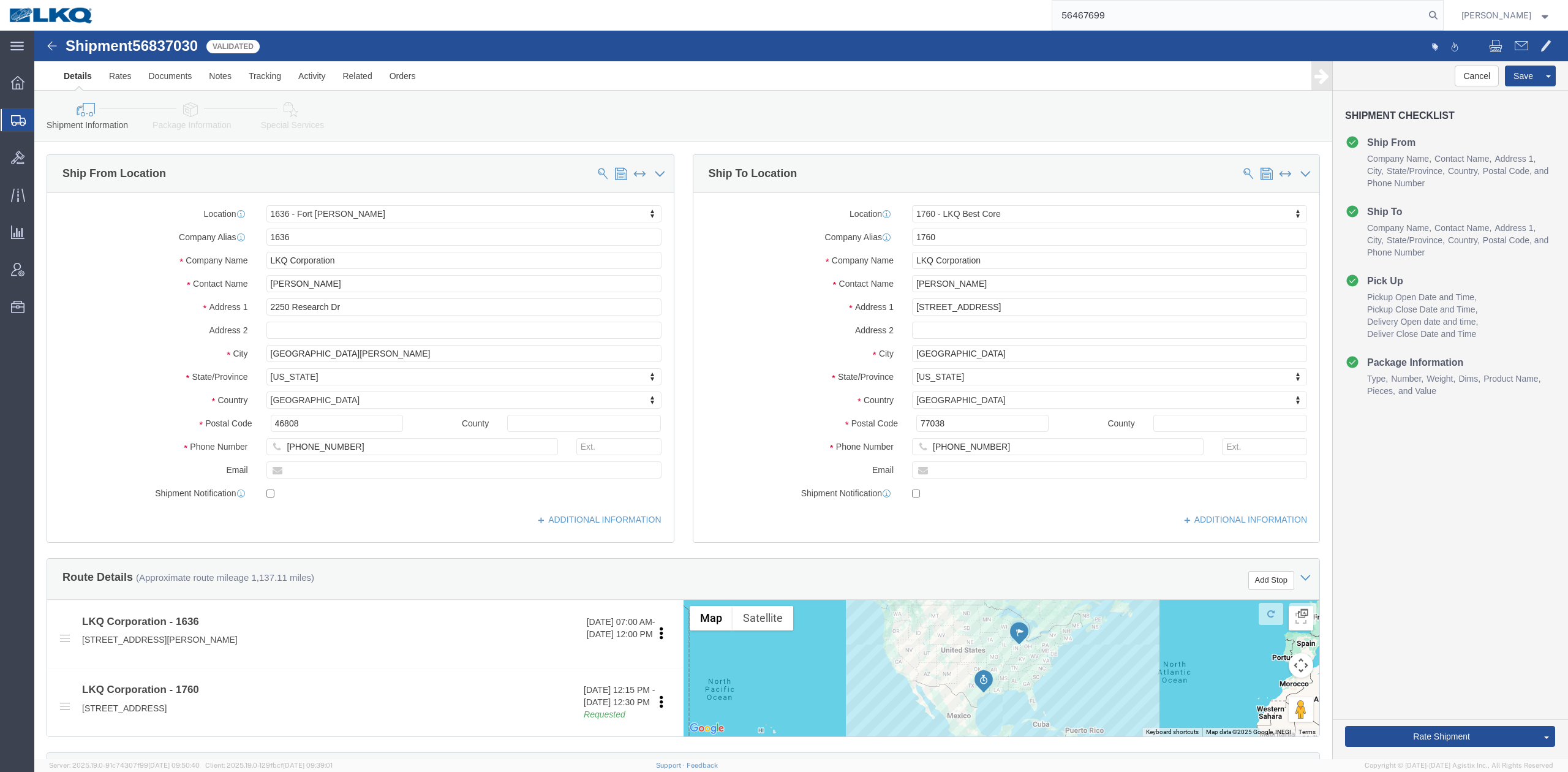
select select "27580"
select select "27634"
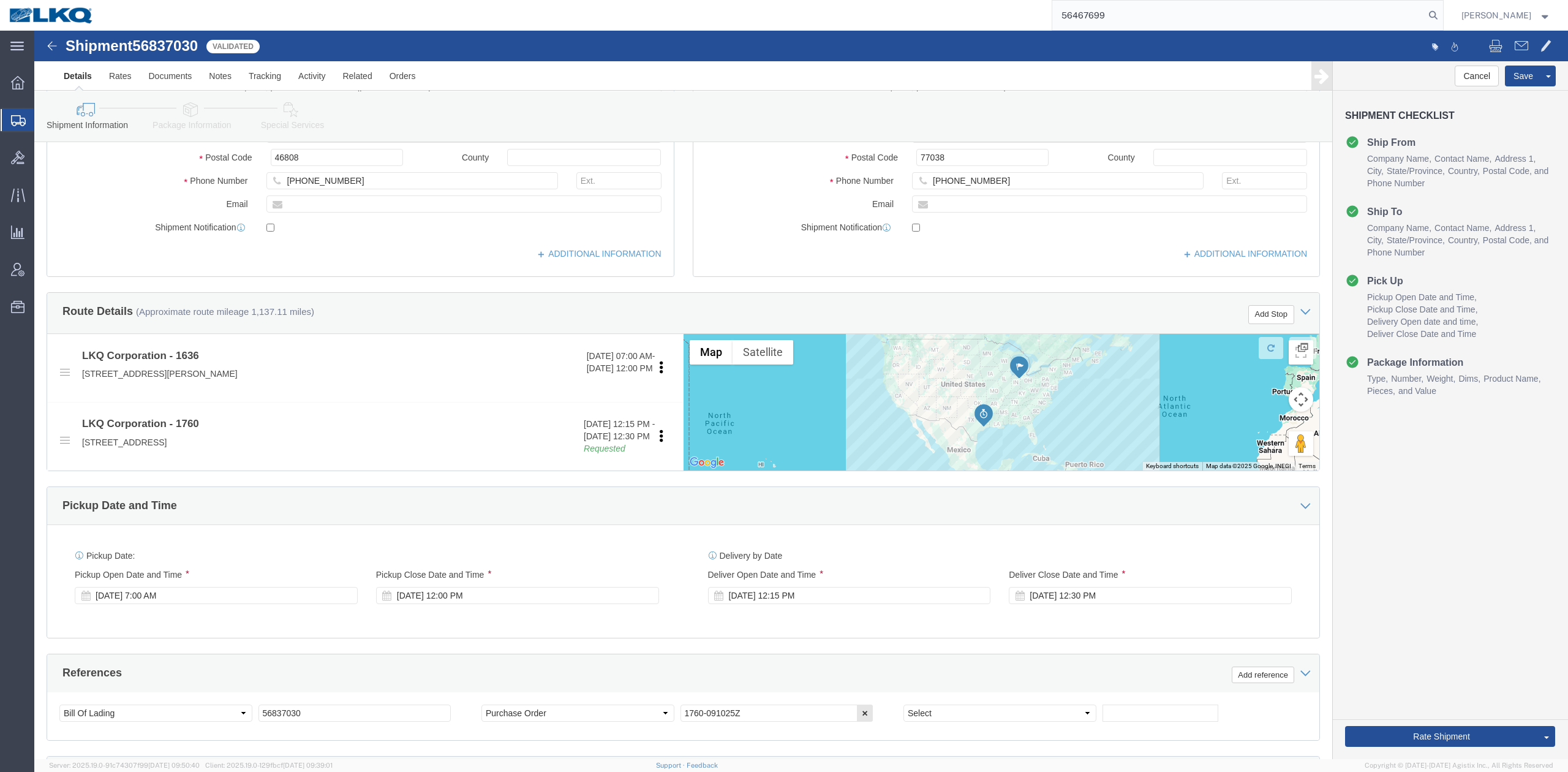
scroll to position [523, 0]
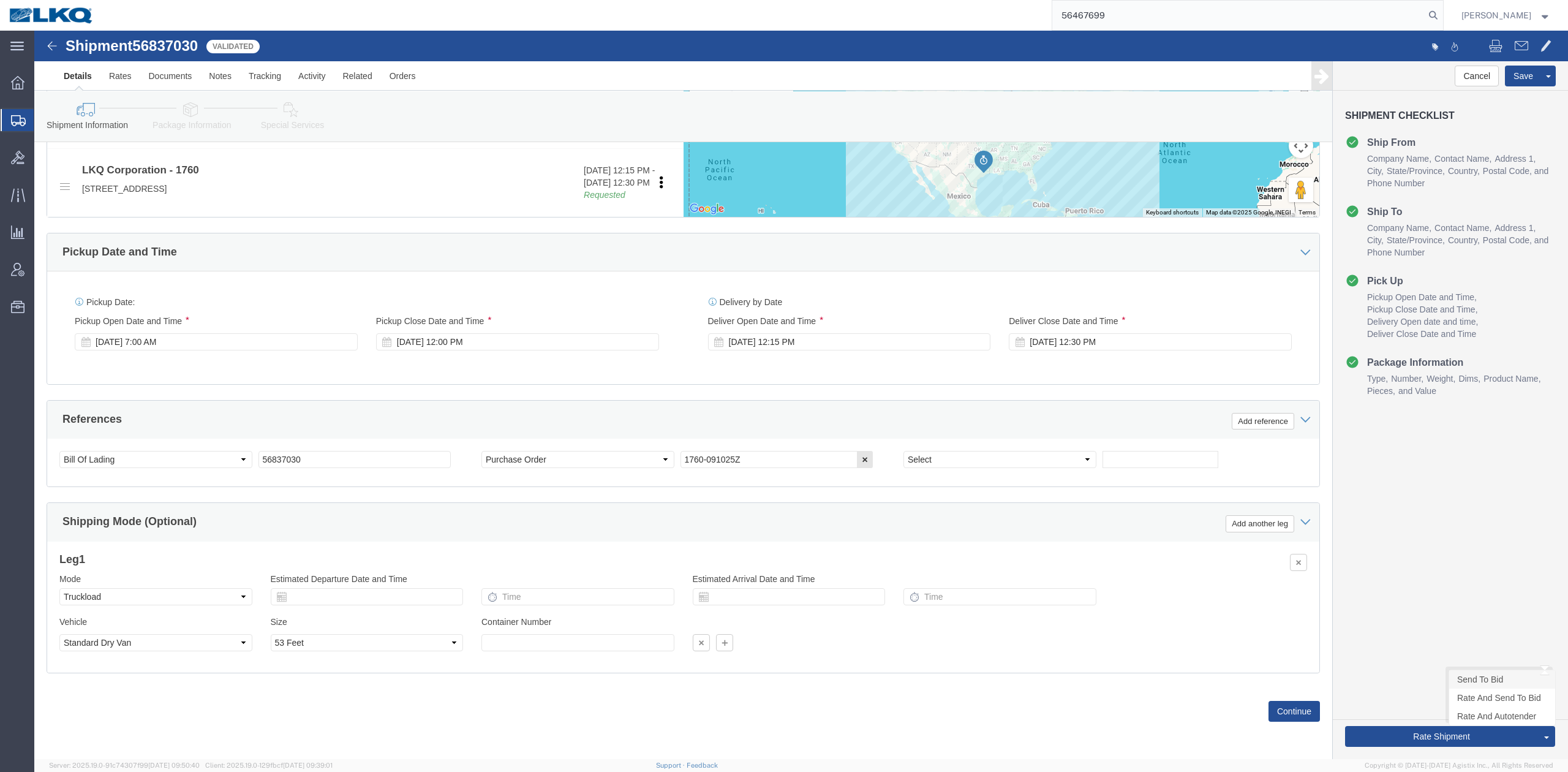
click link "Send To Bid"
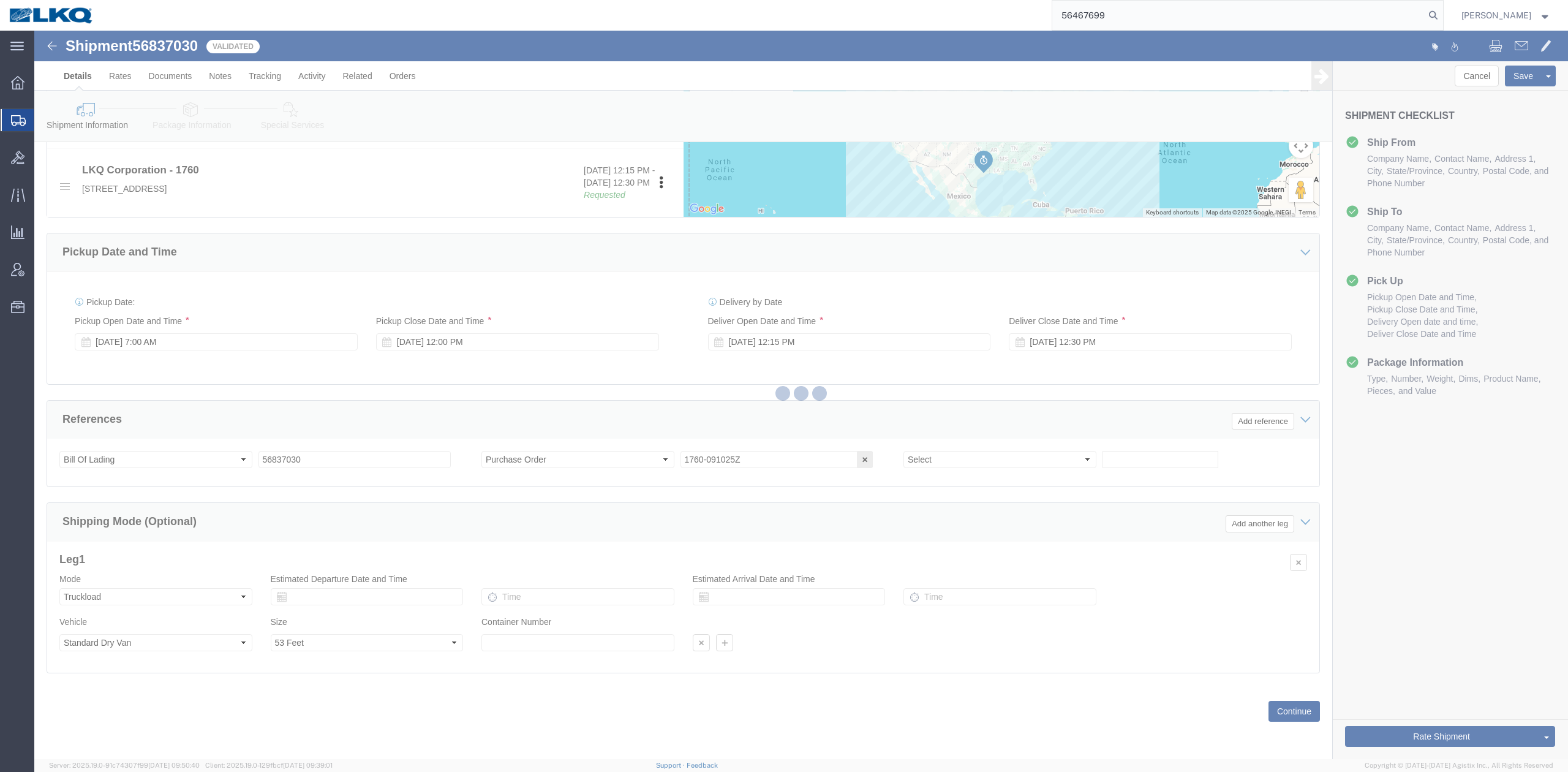
select select "TL"
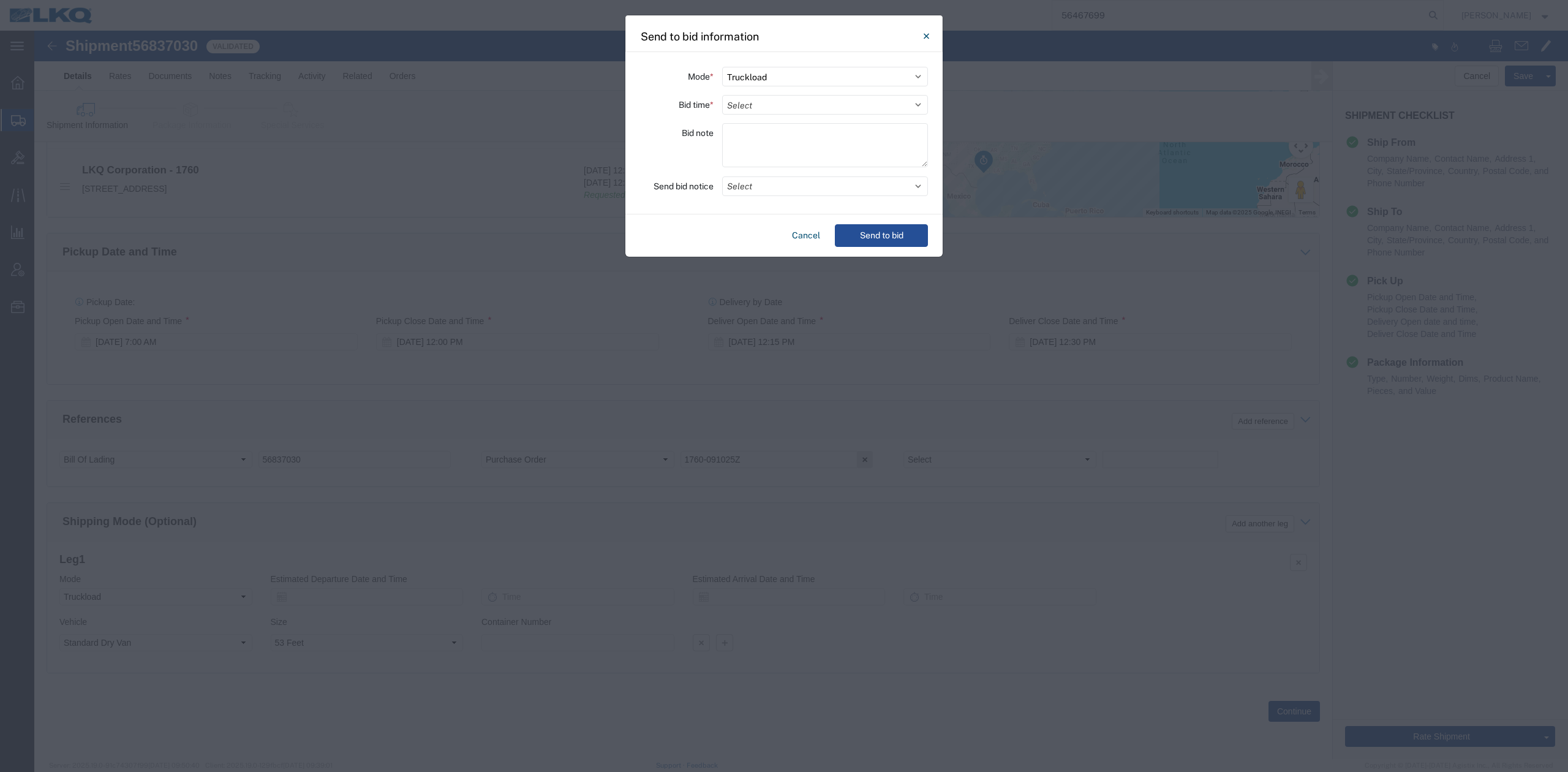
drag, startPoint x: 755, startPoint y: 109, endPoint x: 702, endPoint y: 92, distance: 55.7
click at [755, 109] on select "Select 30 Min (Rush) 1 Hour (Rush) 2 Hours (Rush) 4 Hours (Rush) 8 Hours (Rush)…" at bounding box center [825, 105] width 206 height 20
select select "24"
click at [722, 95] on select "Select 30 Min (Rush) 1 Hour (Rush) 2 Hours (Rush) 4 Hours (Rush) 8 Hours (Rush)…" at bounding box center [825, 105] width 206 height 20
click at [797, 184] on button "Select" at bounding box center [825, 186] width 206 height 20
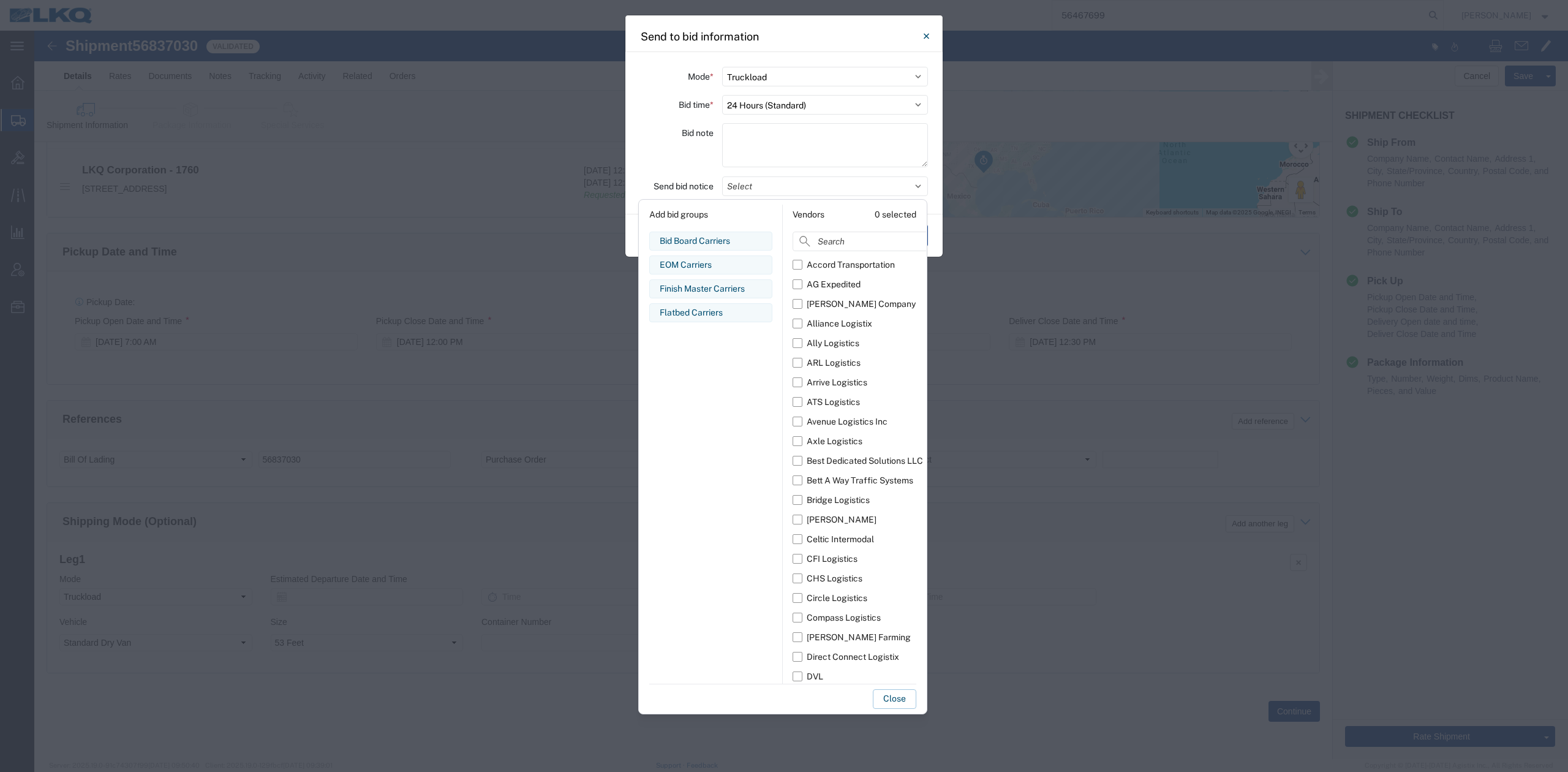
drag, startPoint x: 712, startPoint y: 253, endPoint x: 704, endPoint y: 245, distance: 11.3
click at [711, 253] on div "Bid Board Carriers Edit bid group Remove bid group EOM Carriers Edit bid group …" at bounding box center [711, 457] width 123 height 452
drag, startPoint x: 704, startPoint y: 245, endPoint x: 716, endPoint y: 275, distance: 32.3
click at [704, 245] on div "Bid Board Carriers" at bounding box center [711, 241] width 102 height 13
click at [900, 694] on button "Close" at bounding box center [895, 699] width 43 height 20
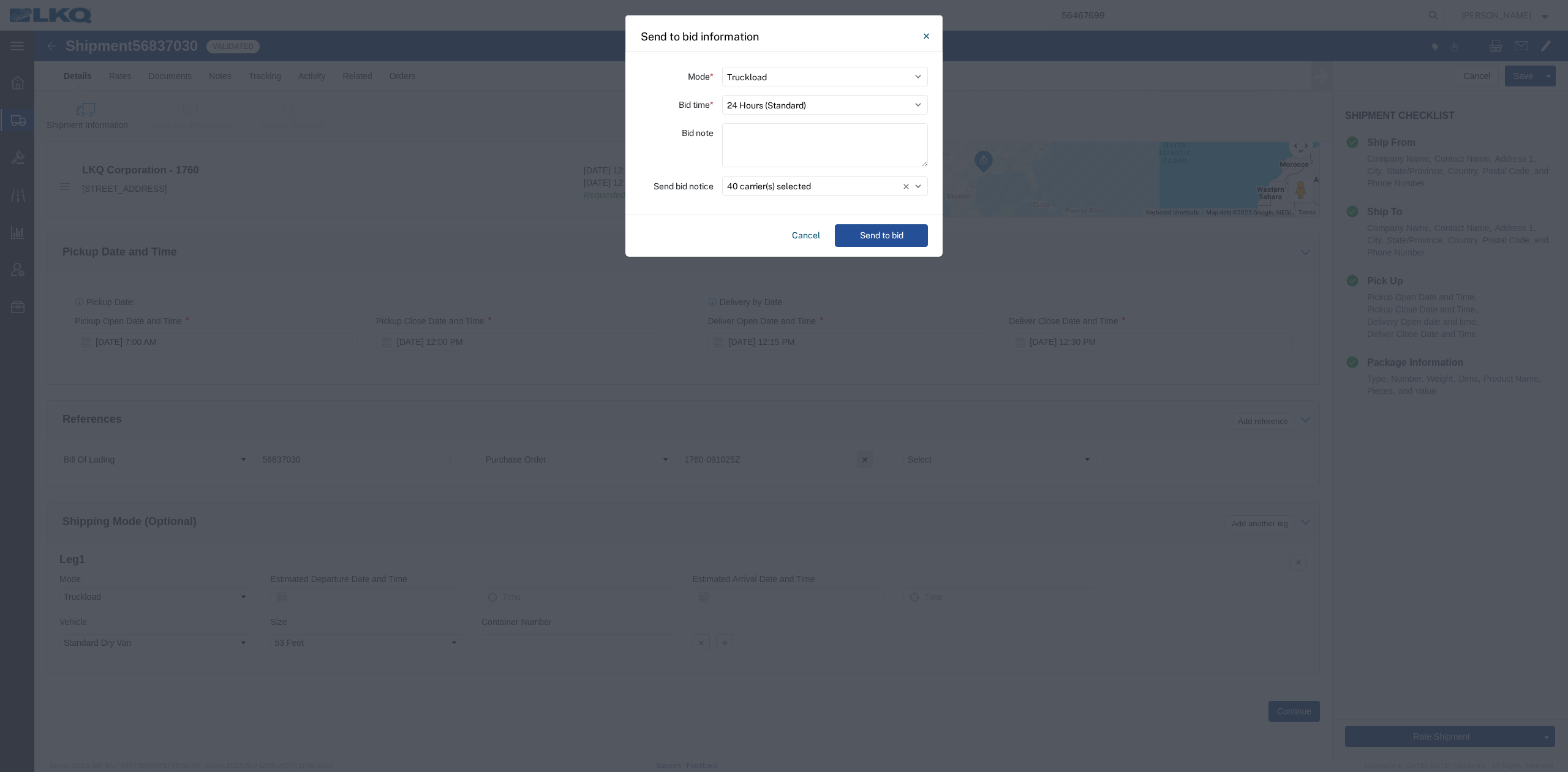
click at [873, 217] on div "Cancel Send to bid" at bounding box center [784, 235] width 317 height 42
click at [883, 229] on button "Send to bid" at bounding box center [881, 236] width 93 height 22
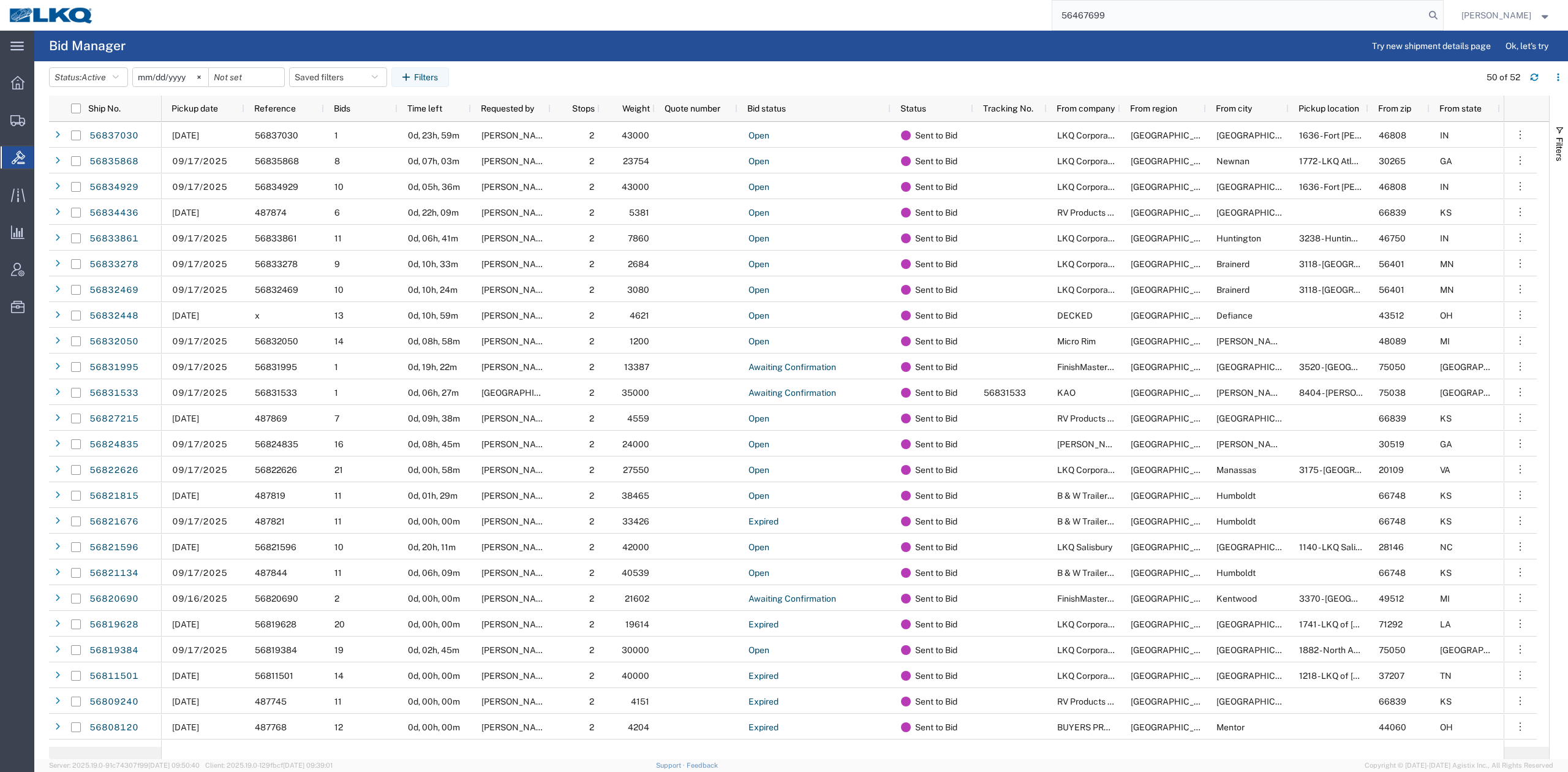
drag, startPoint x: 1166, startPoint y: 26, endPoint x: 1159, endPoint y: 34, distance: 10.6
click at [1166, 26] on input "56467699" at bounding box center [1238, 15] width 372 height 30
click at [1443, 6] on form "56467699" at bounding box center [1247, 15] width 392 height 30
click at [1442, 11] on icon at bounding box center [1432, 14] width 17 height 17
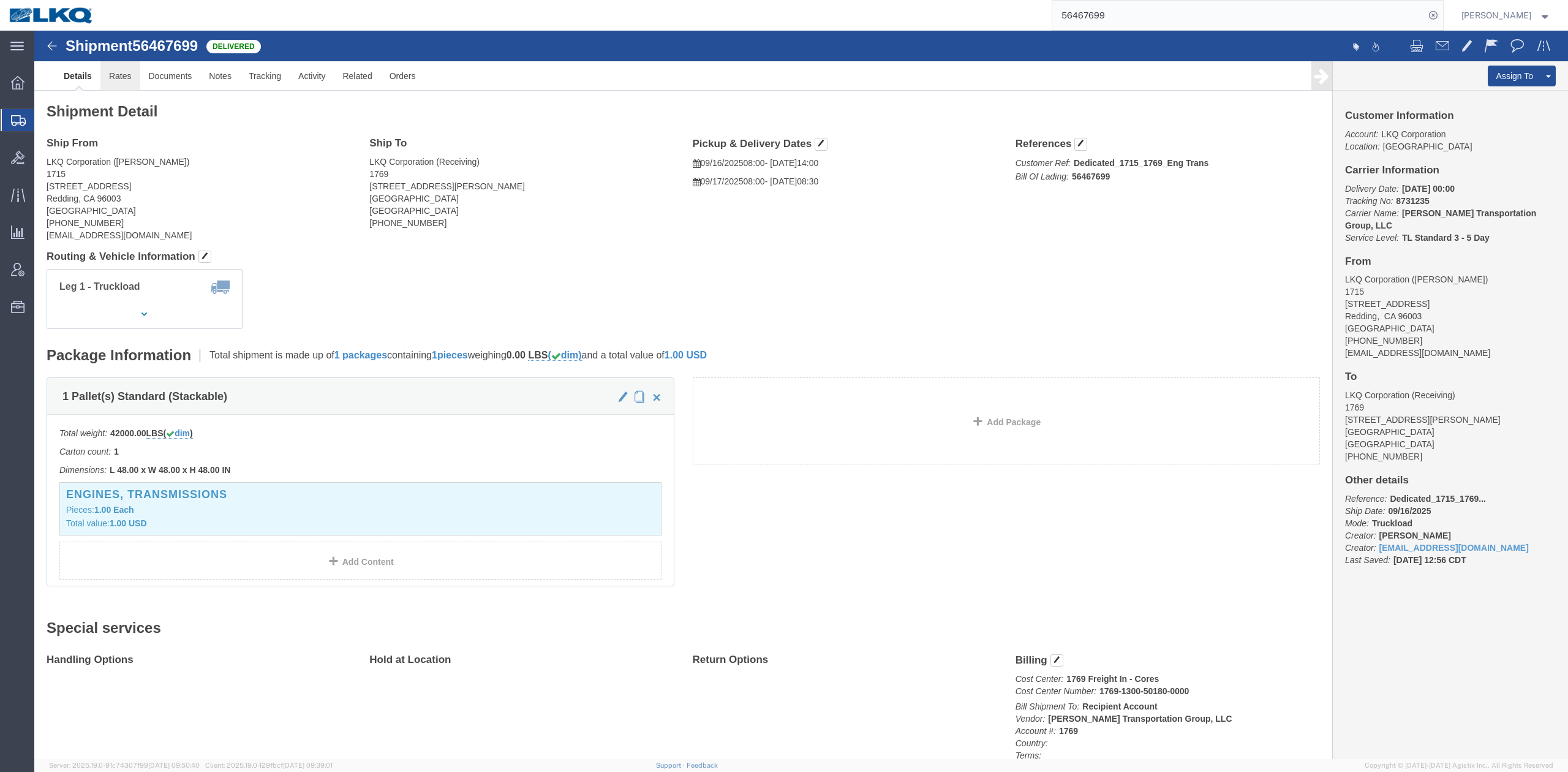
click link "Rates"
